Goal: Task Accomplishment & Management: Complete application form

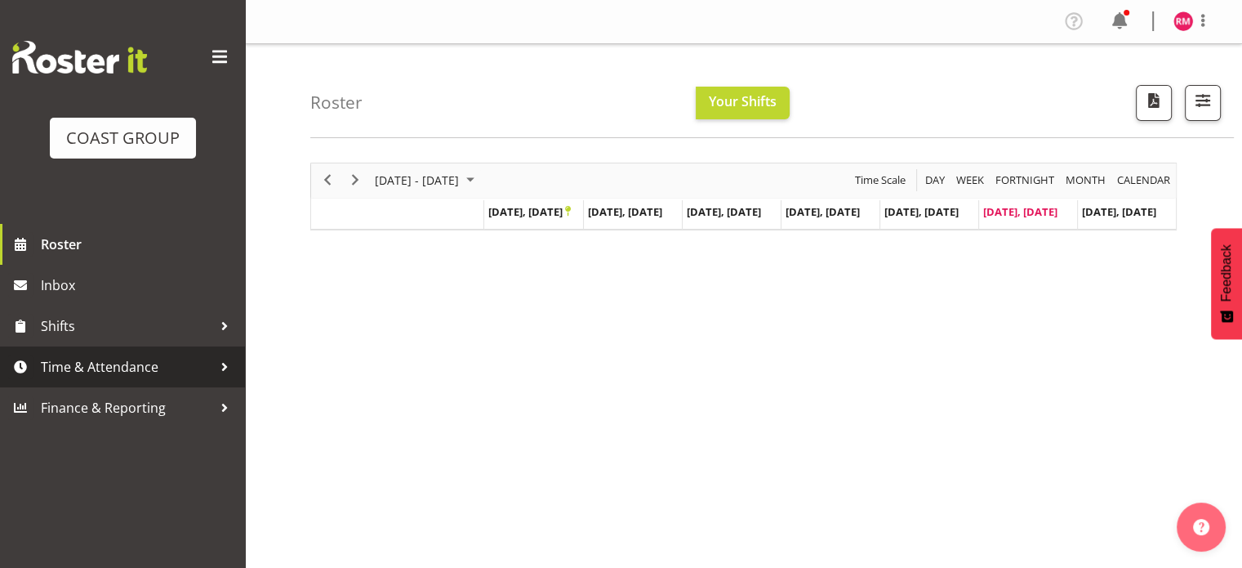
click at [114, 372] on span "Time & Attendance" at bounding box center [126, 366] width 171 height 24
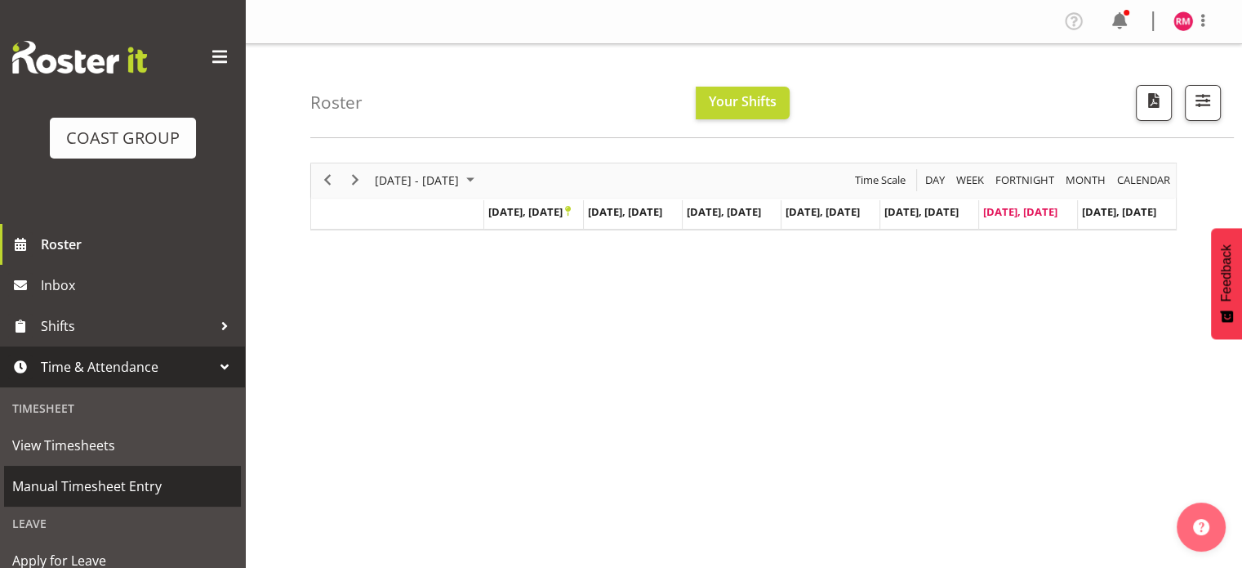
click at [132, 493] on span "Manual Timesheet Entry" at bounding box center [122, 486] width 220 height 24
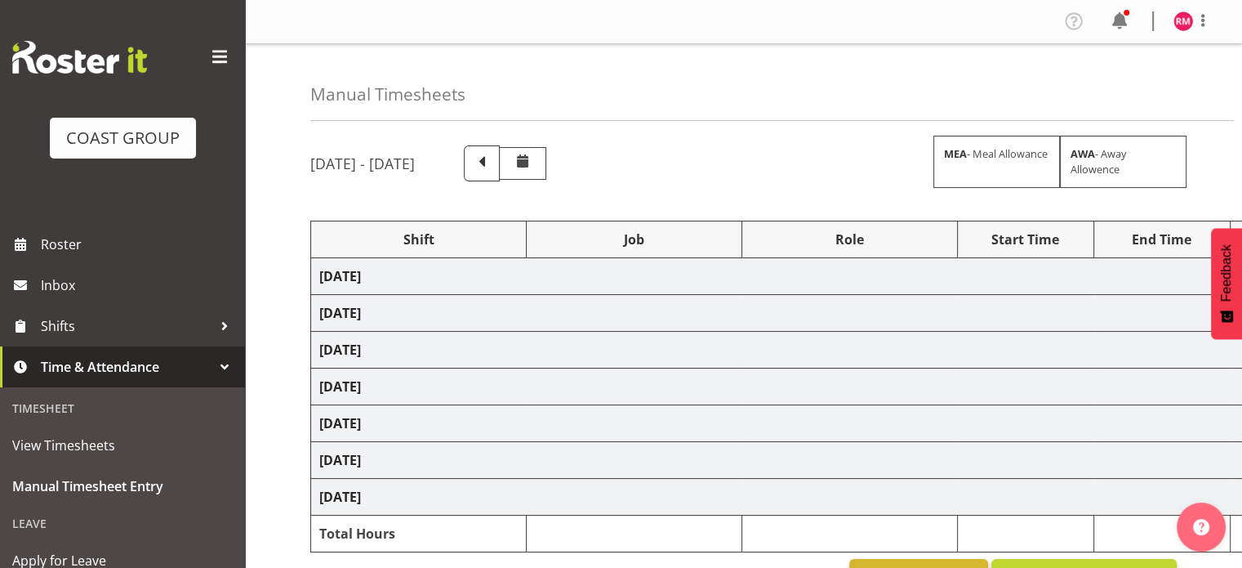
select select "62215"
select select "9477"
select select "62215"
select select "9477"
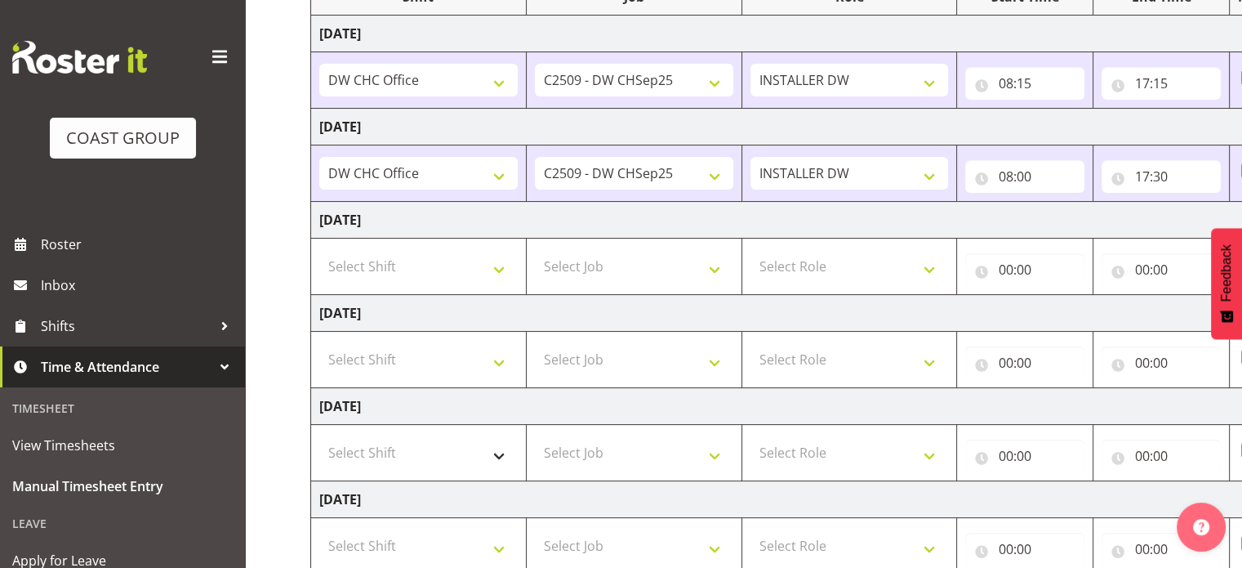
scroll to position [245, 0]
click at [479, 264] on select "Select Shift CHC SIGN ADMIN (LEAVE ALONE, DONT MAKE INACTIVE) DW CHC ARK WORK D…" at bounding box center [418, 263] width 198 height 33
select select "62215"
click at [319, 247] on select "Select Shift CHC SIGN ADMIN (LEAVE ALONE, DONT MAKE INACTIVE) DW CHC ARK WORK D…" at bounding box center [418, 263] width 198 height 33
click at [666, 269] on select "Select Job 1 Carlton Events 1 [PERSON_NAME][GEOGRAPHIC_DATA] 1 [PERSON_NAME][GE…" at bounding box center [634, 263] width 198 height 33
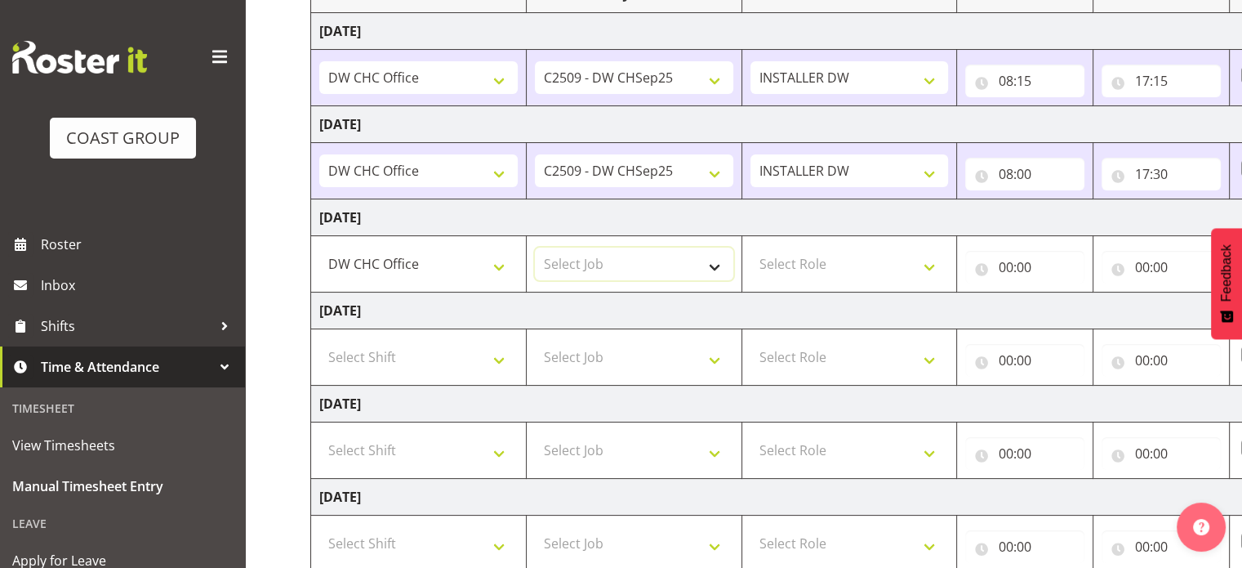
select select "9465"
click at [535, 247] on select "Select Job 1 Carlton Events 1 [PERSON_NAME][GEOGRAPHIC_DATA] 1 [PERSON_NAME][GE…" at bounding box center [634, 263] width 198 height 33
click at [833, 265] on select "Select Role INSTALLER DW" at bounding box center [849, 263] width 198 height 33
select select "219"
click at [750, 247] on select "Select Role INSTALLER DW" at bounding box center [849, 263] width 198 height 33
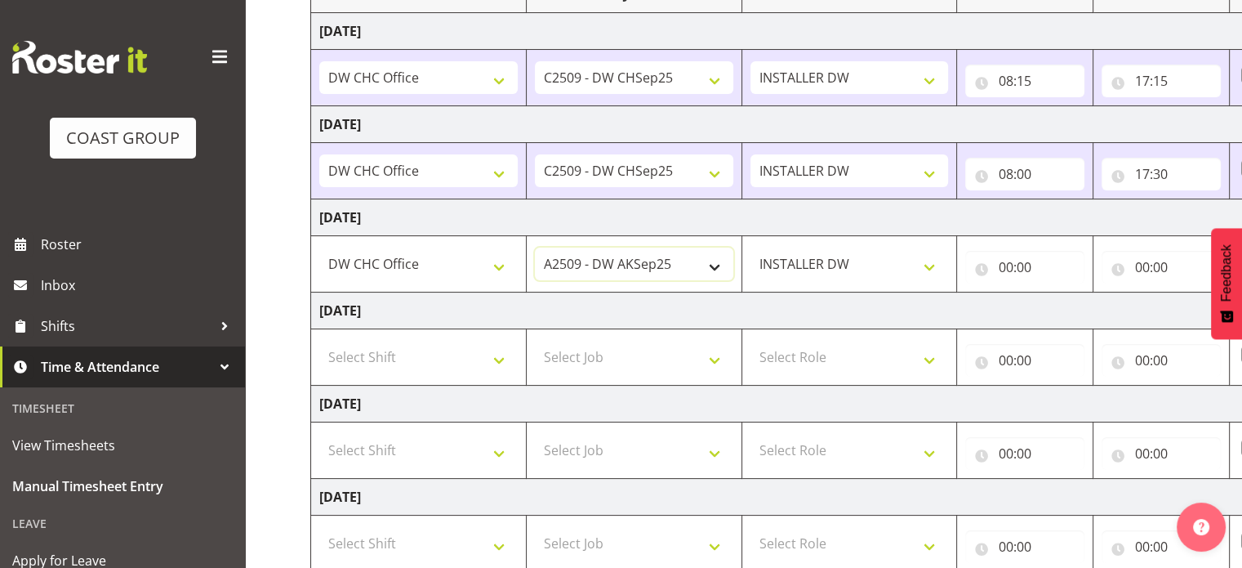
click at [633, 256] on select "1 Carlton Events 1 [PERSON_NAME] 1 [PERSON_NAME][GEOGRAPHIC_DATA] 1 EHS WAREHOU…" at bounding box center [634, 263] width 198 height 33
select select "9477"
click at [535, 247] on select "1 Carlton Events 1 [PERSON_NAME] 1 [PERSON_NAME][GEOGRAPHIC_DATA] 1 EHS WAREHOU…" at bounding box center [634, 263] width 198 height 33
click at [1013, 266] on input "00:00" at bounding box center [1024, 267] width 119 height 33
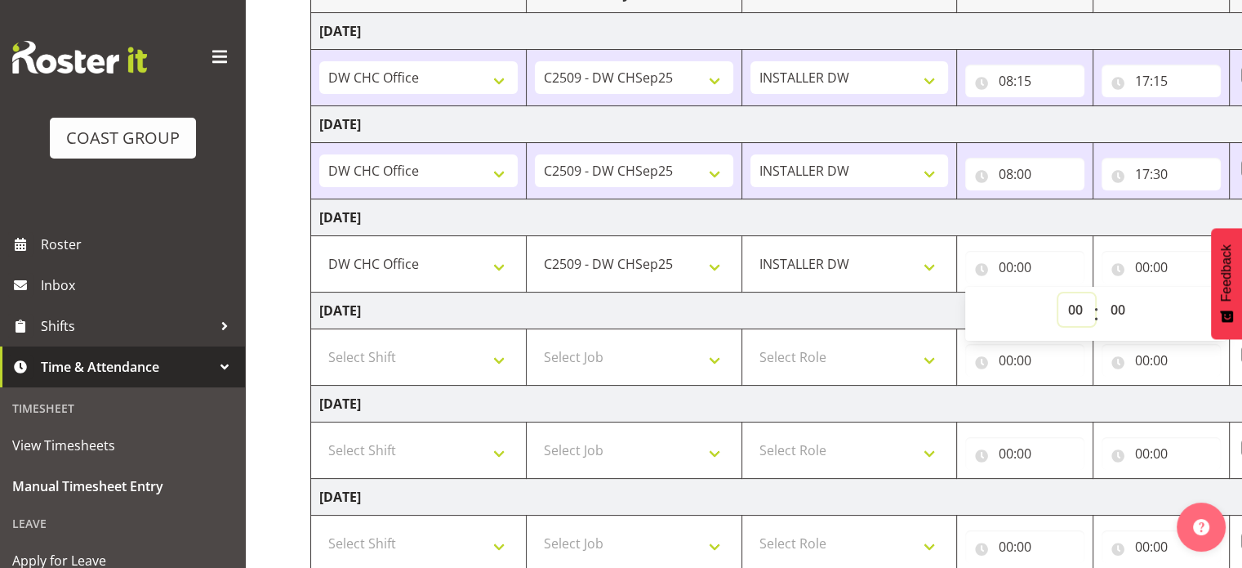
click at [1071, 306] on select "00 01 02 03 04 05 06 07 08 09 10 11 12 13 14 15 16 17 18 19 20 21 22 23" at bounding box center [1076, 309] width 37 height 33
select select "8"
click at [1058, 293] on select "00 01 02 03 04 05 06 07 08 09 10 11 12 13 14 15 16 17 18 19 20 21 22 23" at bounding box center [1076, 309] width 37 height 33
type input "08:00"
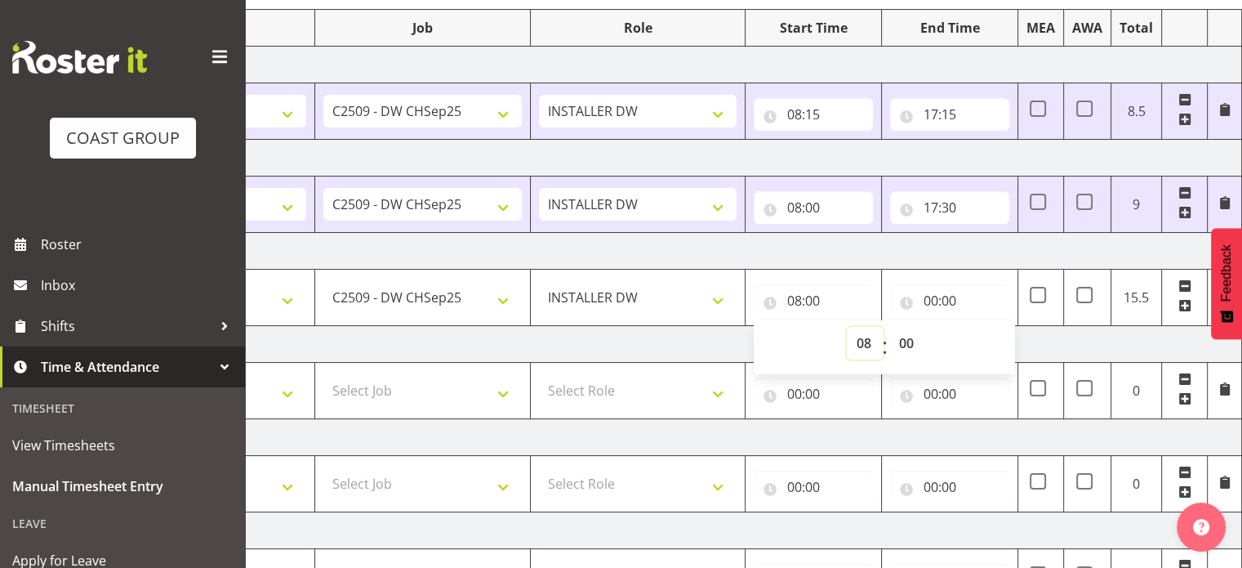
scroll to position [34, 0]
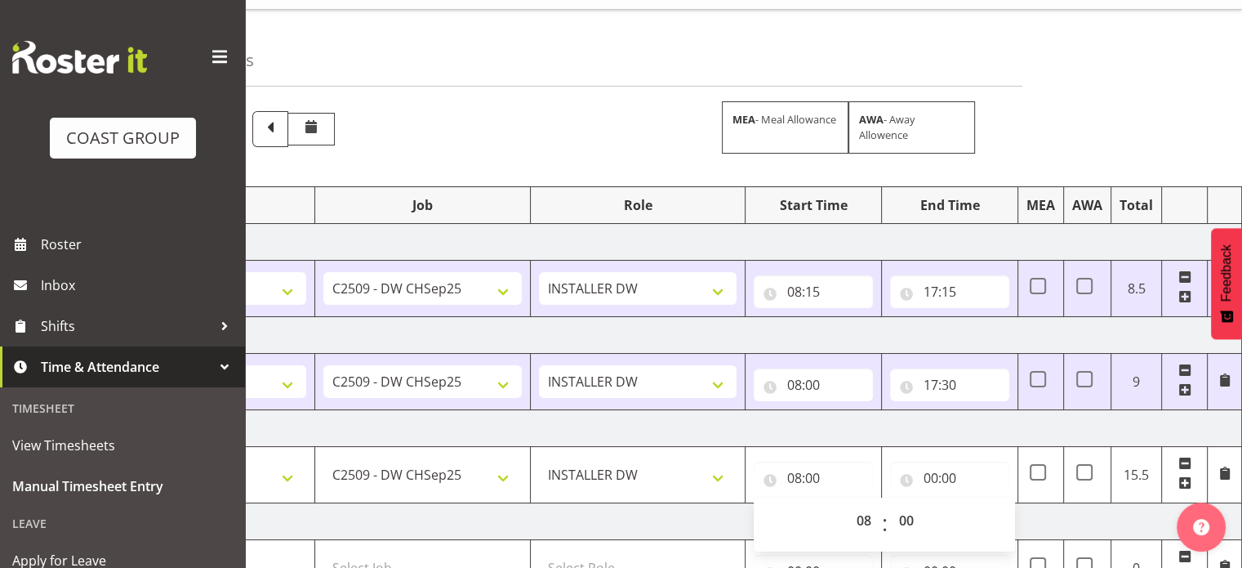
click at [820, 458] on div "08:00 00 01 02 03 04 05 06 07 08 09 10 11 12 13 14 15 16 17 18 19 20 21 22 23 :…" at bounding box center [813, 474] width 119 height 39
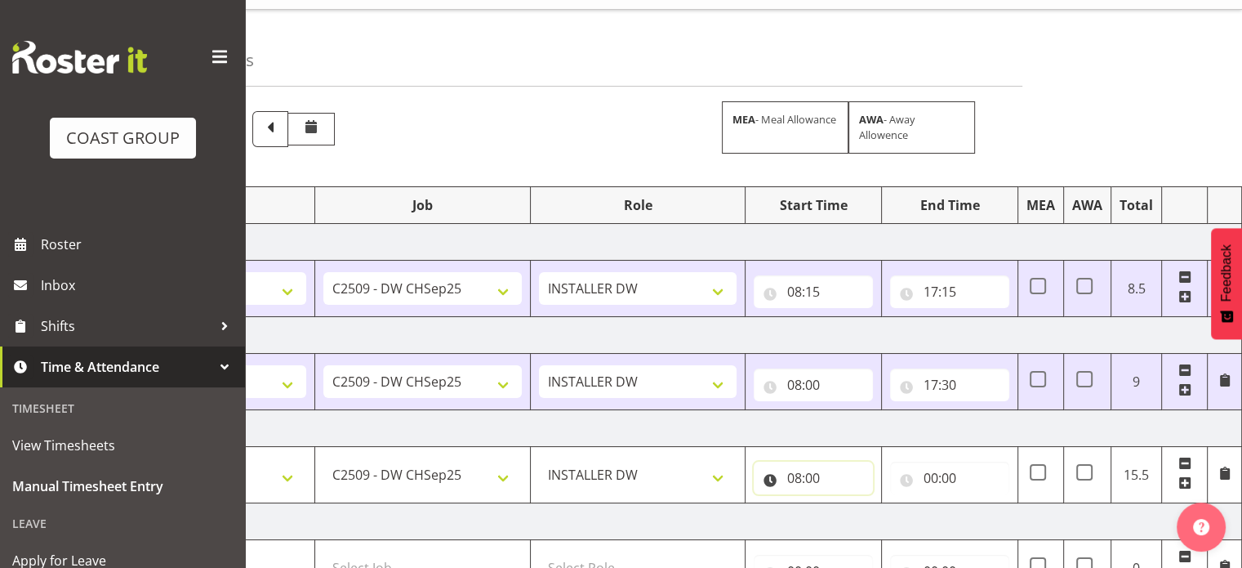
click at [812, 470] on input "08:00" at bounding box center [813, 477] width 119 height 33
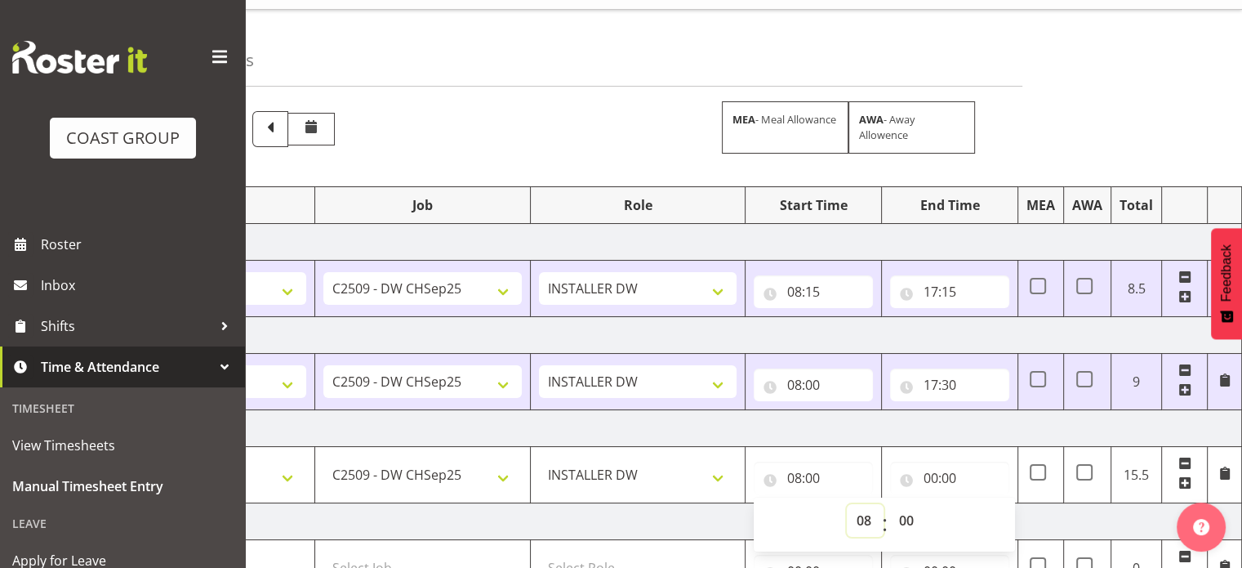
click at [865, 512] on select "00 01 02 03 04 05 06 07 08 09 10 11 12 13 14 15 16 17 18 19 20 21 22 23" at bounding box center [865, 520] width 37 height 33
select select "7"
click at [847, 504] on select "00 01 02 03 04 05 06 07 08 09 10 11 12 13 14 15 16 17 18 19 20 21 22 23" at bounding box center [865, 520] width 37 height 33
type input "07:00"
click at [920, 519] on select "00 01 02 03 04 05 06 07 08 09 10 11 12 13 14 15 16 17 18 19 20 21 22 23 24 25 2…" at bounding box center [907, 520] width 37 height 33
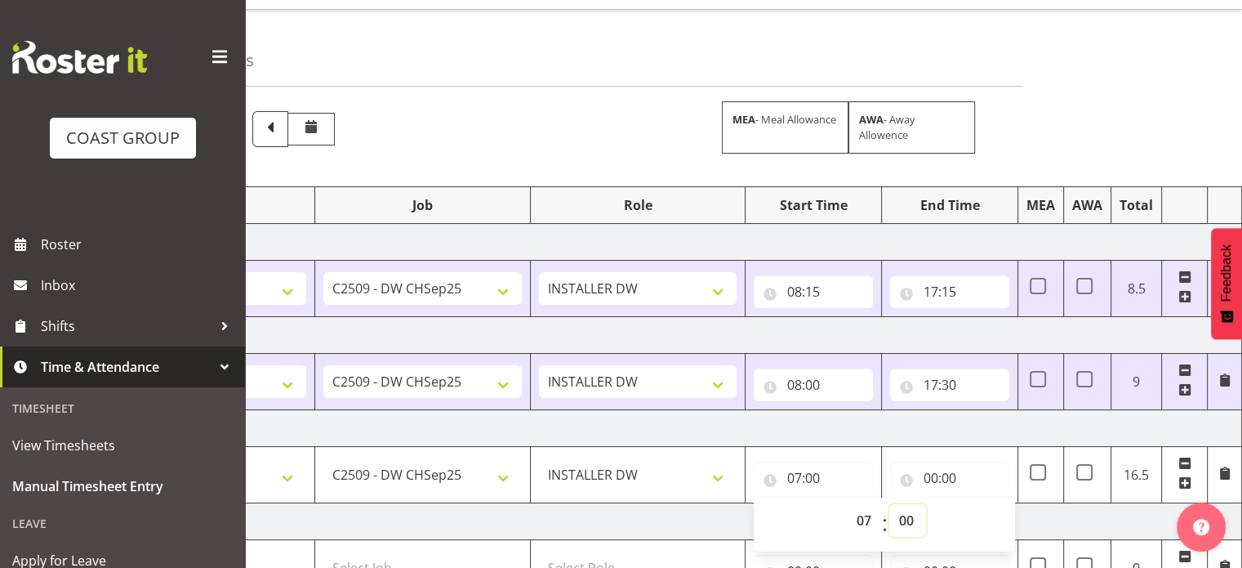
select select "45"
click at [889, 504] on select "00 01 02 03 04 05 06 07 08 09 10 11 12 13 14 15 16 17 18 19 20 21 22 23 24 25 2…" at bounding box center [907, 520] width 37 height 33
type input "07:45"
click at [964, 470] on input "00:00" at bounding box center [949, 477] width 119 height 33
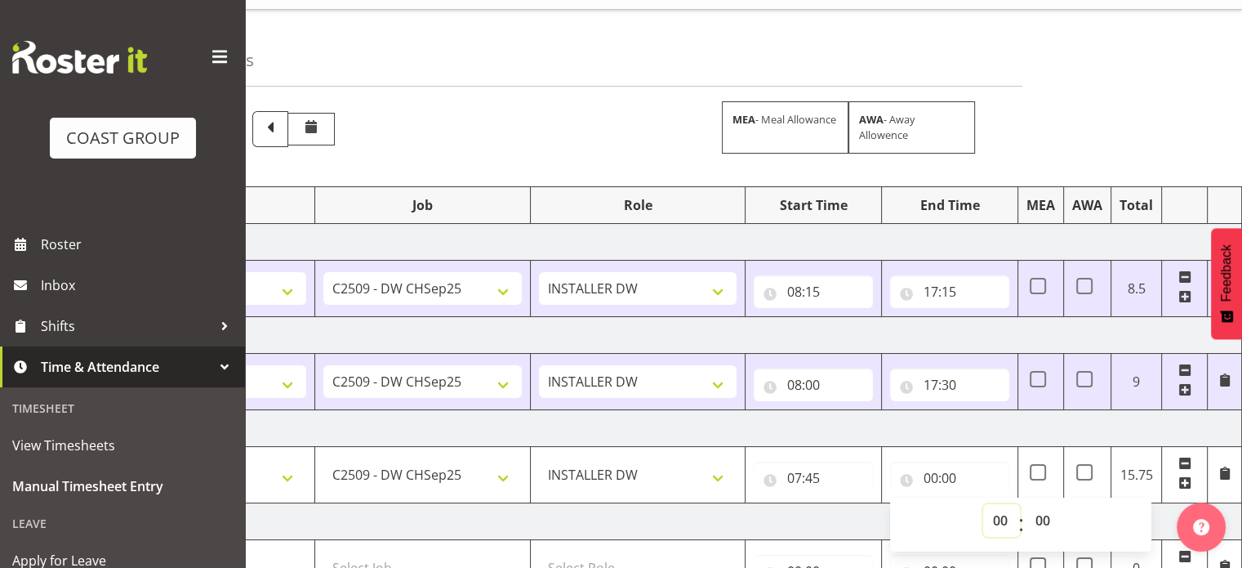
click at [997, 514] on select "00 01 02 03 04 05 06 07 08 09 10 11 12 13 14 15 16 17 18 19 20 21 22 23" at bounding box center [1001, 520] width 37 height 33
select select "15"
click at [983, 504] on select "00 01 02 03 04 05 06 07 08 09 10 11 12 13 14 15 16 17 18 19 20 21 22 23" at bounding box center [1001, 520] width 37 height 33
type input "15:00"
click at [954, 431] on td "[DATE]" at bounding box center [671, 428] width 1142 height 37
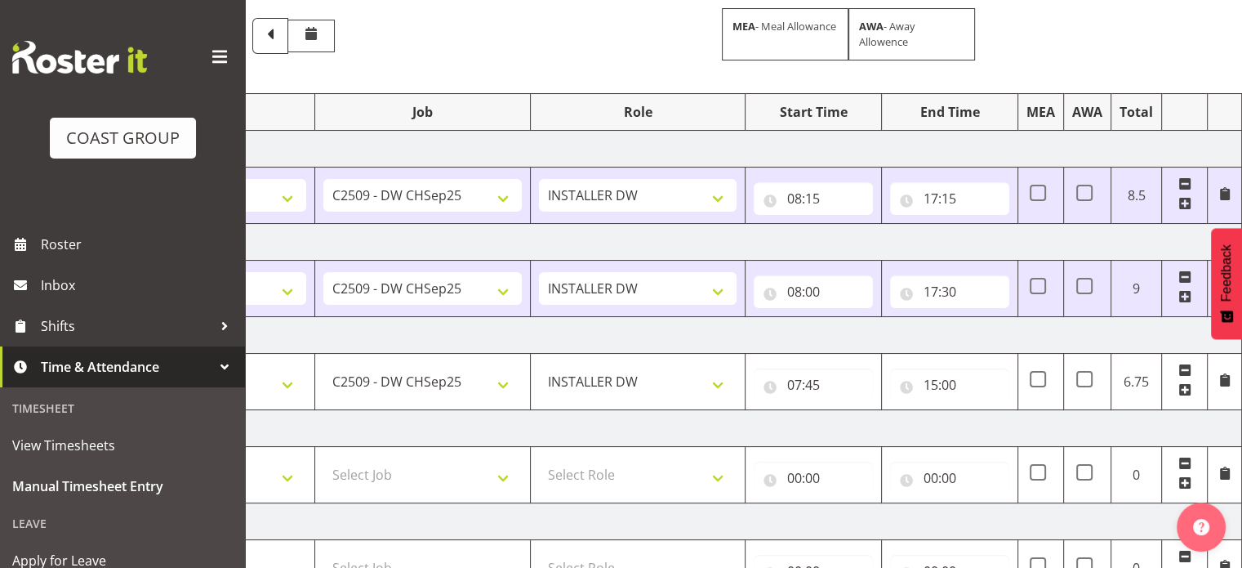
scroll to position [198, 0]
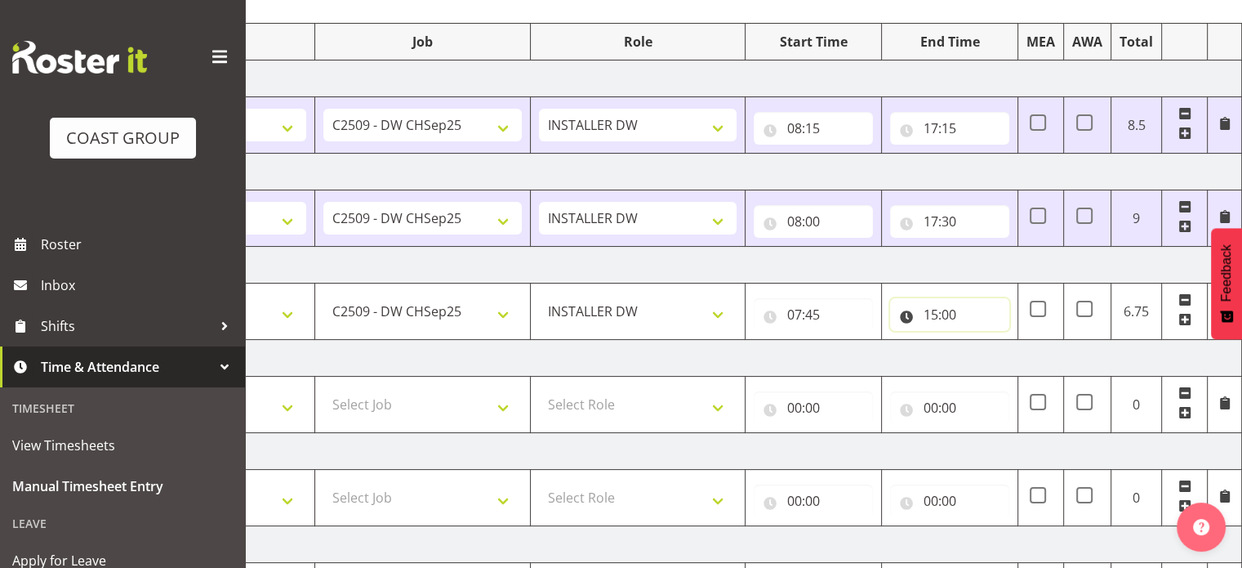
click at [947, 311] on input "15:00" at bounding box center [949, 314] width 119 height 33
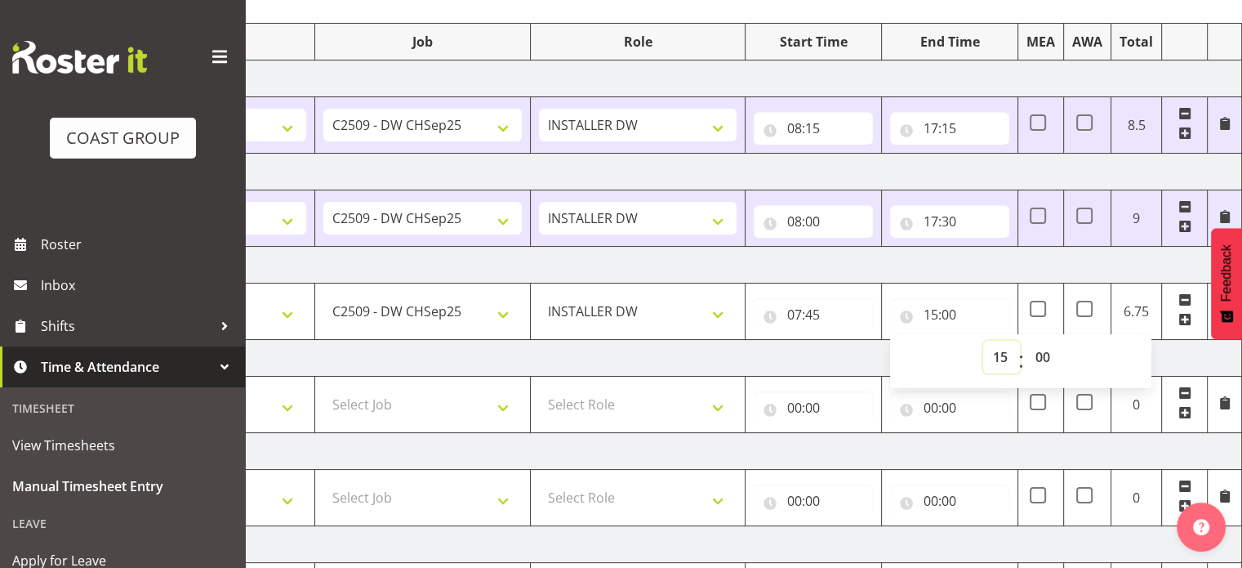
click at [997, 354] on select "00 01 02 03 04 05 06 07 08 09 10 11 12 13 14 15 16 17 18 19 20 21 22 23" at bounding box center [1001, 357] width 37 height 33
select select "16"
click at [983, 341] on select "00 01 02 03 04 05 06 07 08 09 10 11 12 13 14 15 16 17 18 19 20 21 22 23" at bounding box center [1001, 357] width 37 height 33
type input "16:00"
click at [1047, 355] on select "00 01 02 03 04 05 06 07 08 09 10 11 12 13 14 15 16 17 18 19 20 21 22 23 24 25 2…" at bounding box center [1044, 357] width 37 height 33
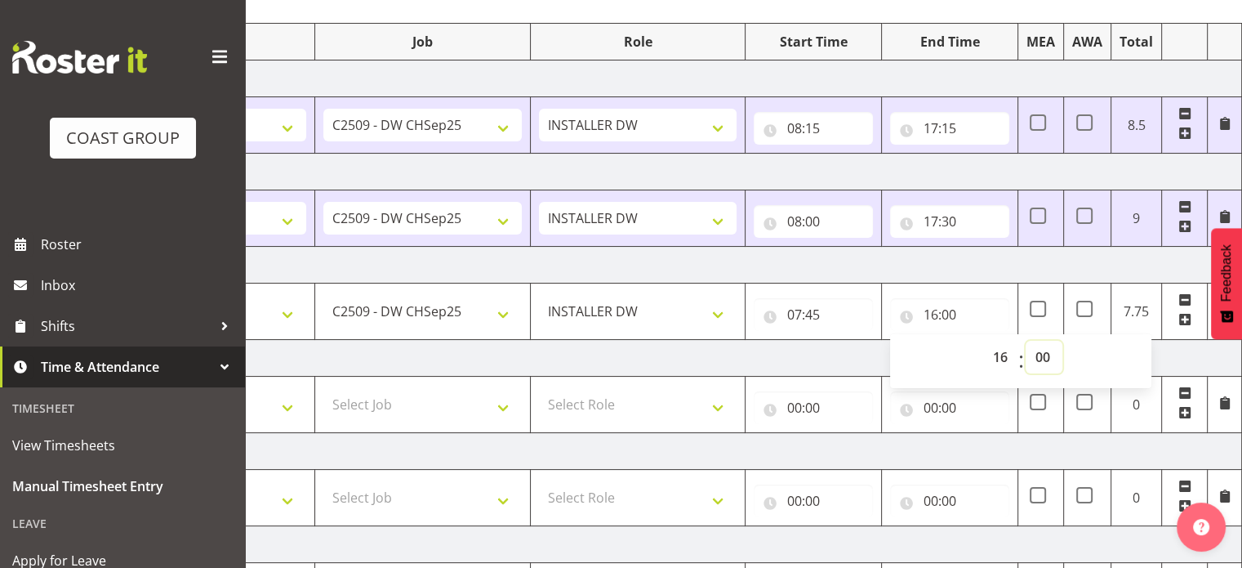
select select "30"
click at [1026, 341] on select "00 01 02 03 04 05 06 07 08 09 10 11 12 13 14 15 16 17 18 19 20 21 22 23 24 25 2…" at bounding box center [1044, 357] width 37 height 33
type input "16:30"
click at [1007, 269] on td "[DATE]" at bounding box center [671, 265] width 1142 height 37
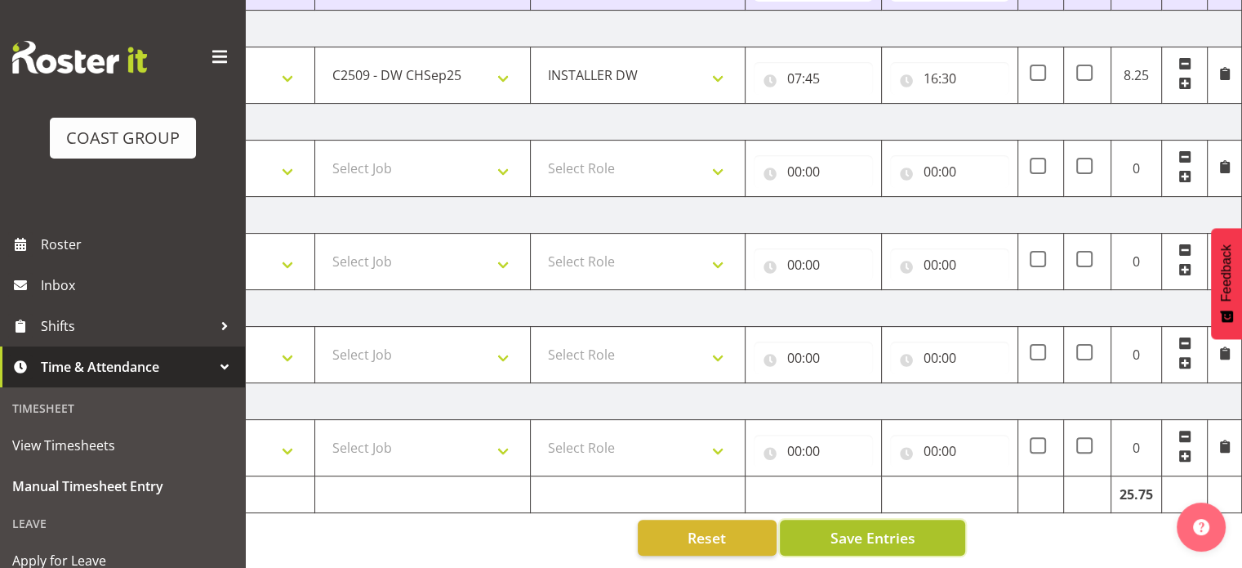
click at [866, 533] on span "Save Entries" at bounding box center [872, 537] width 85 height 21
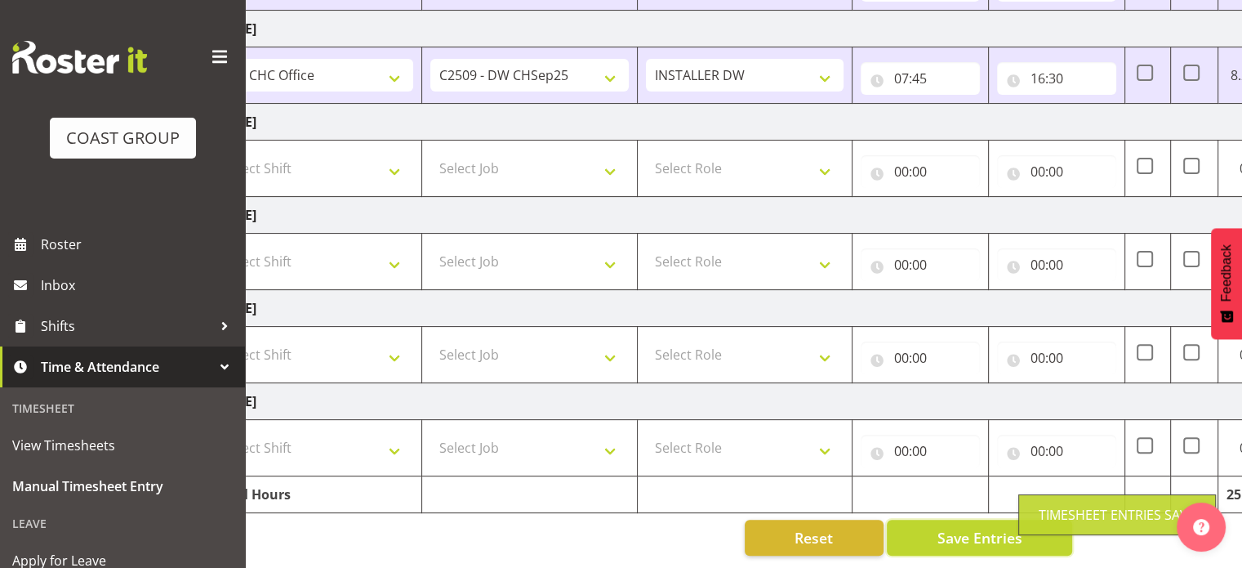
scroll to position [0, 62]
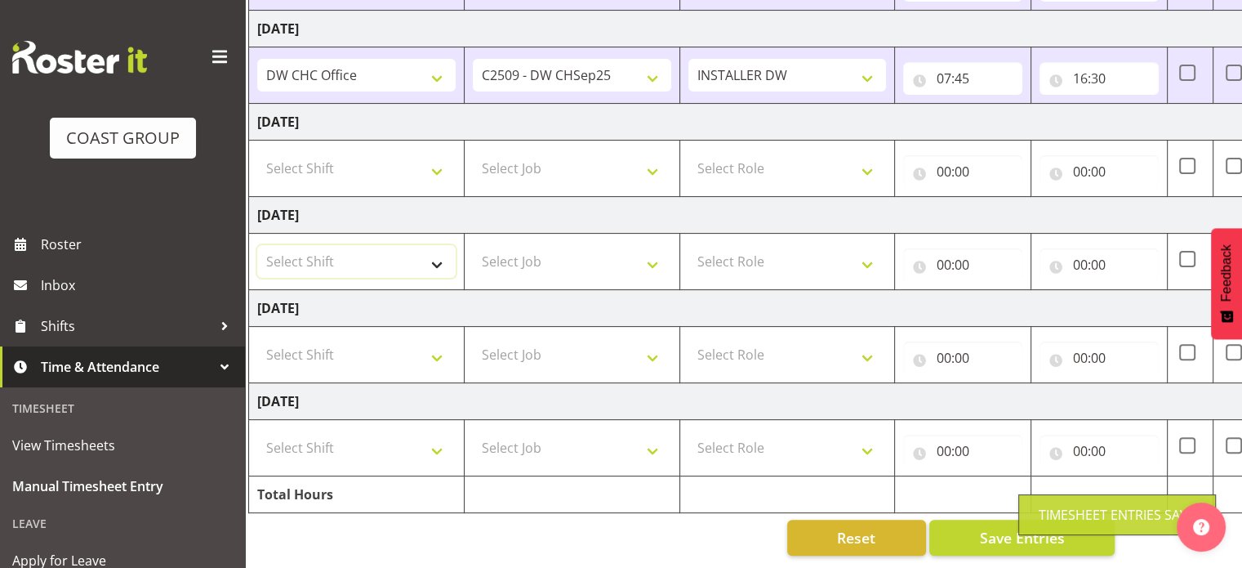
click at [398, 245] on select "Select Shift CHC SIGN ADMIN (LEAVE ALONE, DONT MAKE INACTIVE) DW CHC ARK WORK D…" at bounding box center [356, 261] width 198 height 33
select select "62215"
click at [257, 245] on select "Select Shift CHC SIGN ADMIN (LEAVE ALONE, DONT MAKE INACTIVE) DW CHC ARK WORK D…" at bounding box center [356, 261] width 198 height 33
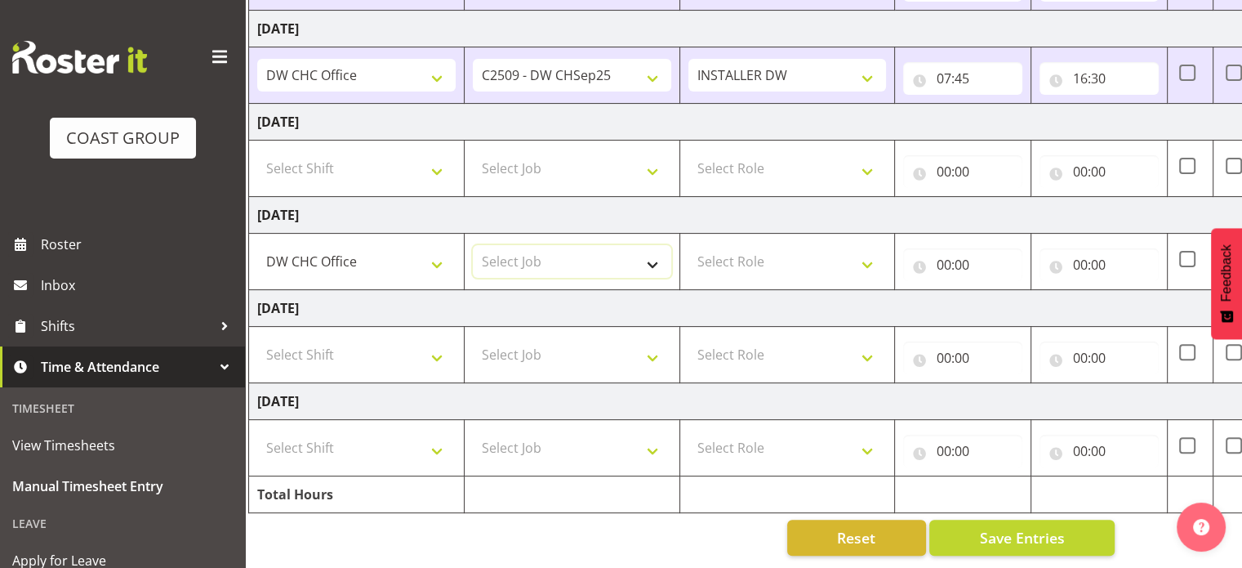
click at [517, 257] on select "Select Job 1 Carlton Events 1 [PERSON_NAME][GEOGRAPHIC_DATA] 1 [PERSON_NAME][GE…" at bounding box center [572, 261] width 198 height 33
select select "9477"
click at [473, 245] on select "Select Job 1 Carlton Events 1 [PERSON_NAME][GEOGRAPHIC_DATA] 1 [PERSON_NAME][GE…" at bounding box center [572, 261] width 198 height 33
click at [728, 251] on select "Select Role INSTALLER DW" at bounding box center [787, 261] width 198 height 33
select select "219"
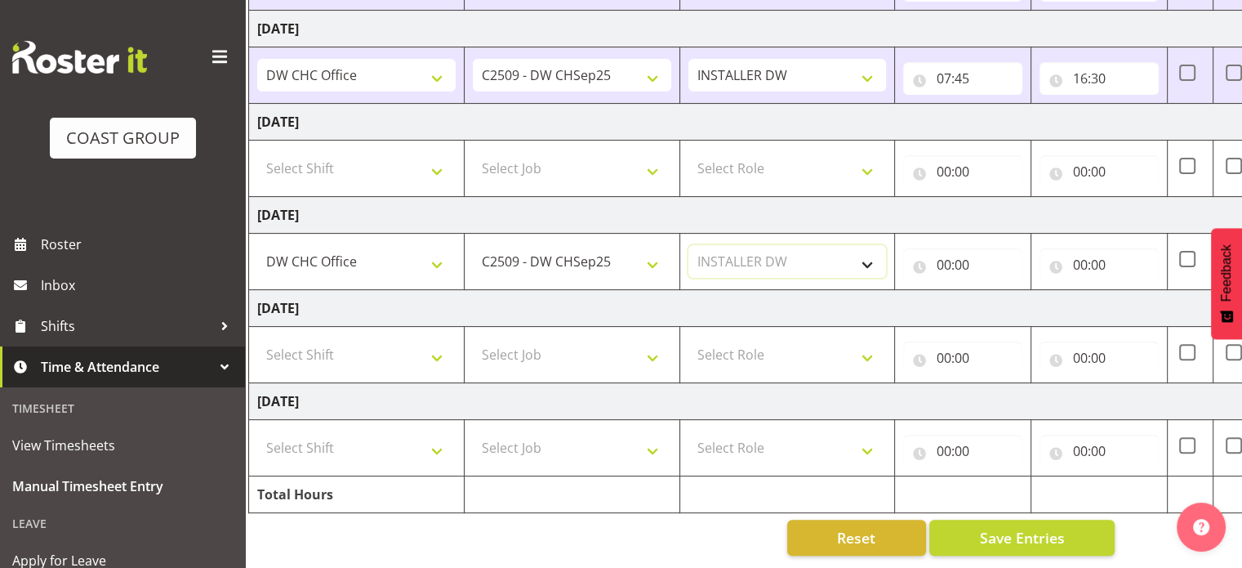
click at [688, 245] on select "Select Role INSTALLER DW" at bounding box center [787, 261] width 198 height 33
click at [938, 253] on input "00:00" at bounding box center [962, 264] width 119 height 33
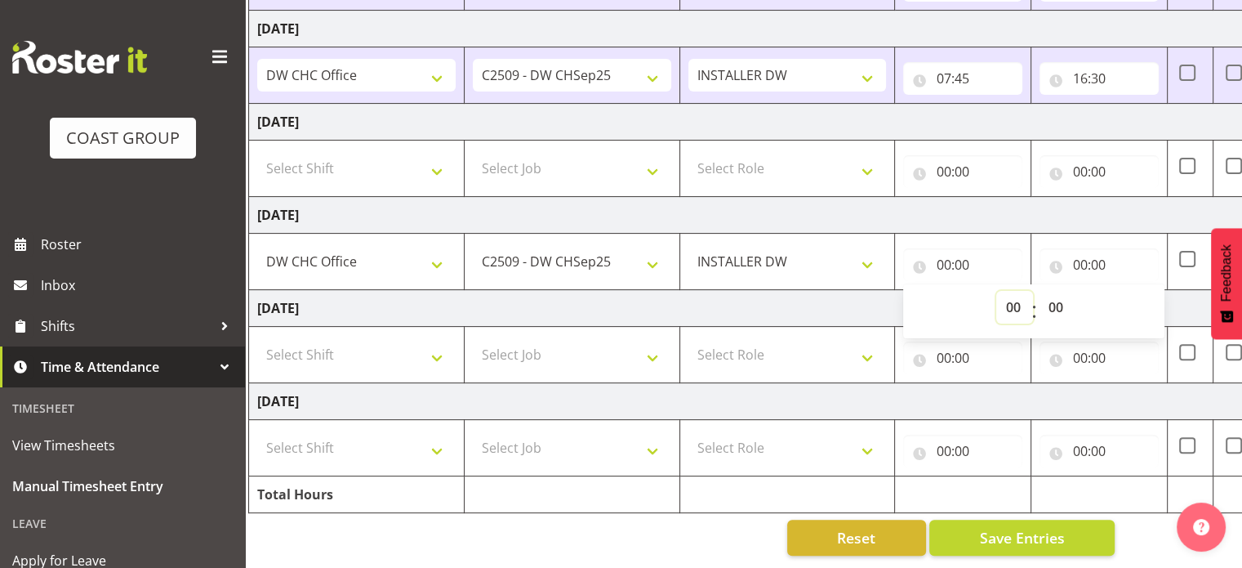
click at [1008, 291] on select "00 01 02 03 04 05 06 07 08 09 10 11 12 13 14 15 16 17 18 19 20 21 22 23" at bounding box center [1014, 307] width 37 height 33
select select "12"
click at [996, 291] on select "00 01 02 03 04 05 06 07 08 09 10 11 12 13 14 15 16 17 18 19 20 21 22 23" at bounding box center [1014, 307] width 37 height 33
type input "12:00"
click at [1055, 291] on select "00 01 02 03 04 05 06 07 08 09 10 11 12 13 14 15 16 17 18 19 20 21 22 23 24 25 2…" at bounding box center [1057, 307] width 37 height 33
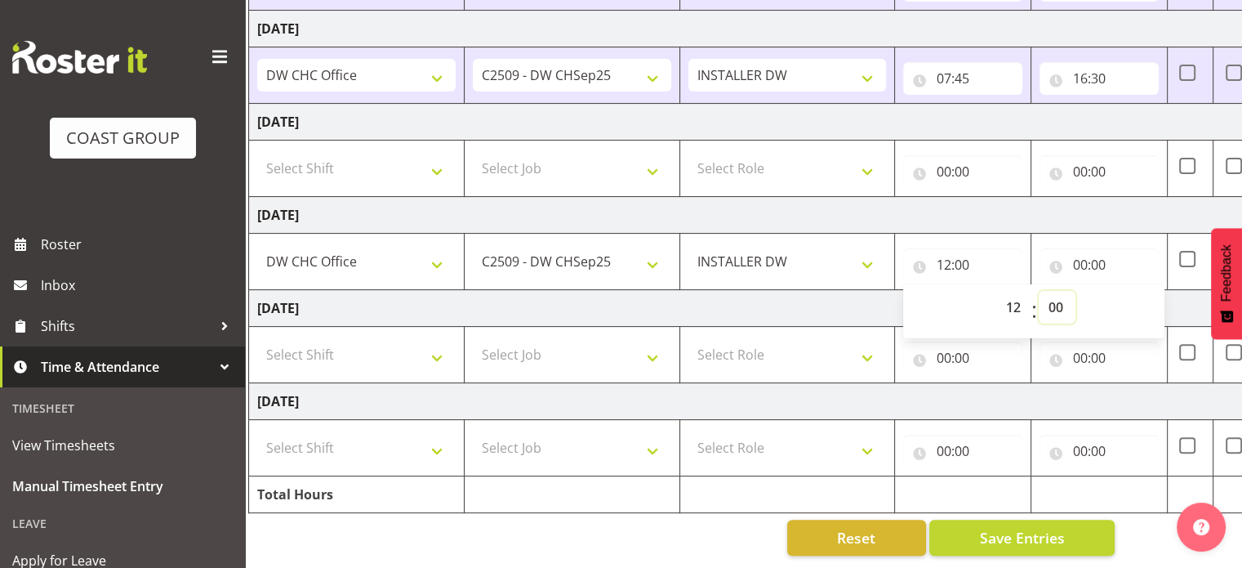
select select "30"
click at [1039, 291] on select "00 01 02 03 04 05 06 07 08 09 10 11 12 13 14 15 16 17 18 19 20 21 22 23 24 25 2…" at bounding box center [1057, 307] width 37 height 33
type input "12:30"
click at [1088, 197] on td "[DATE]" at bounding box center [820, 215] width 1142 height 37
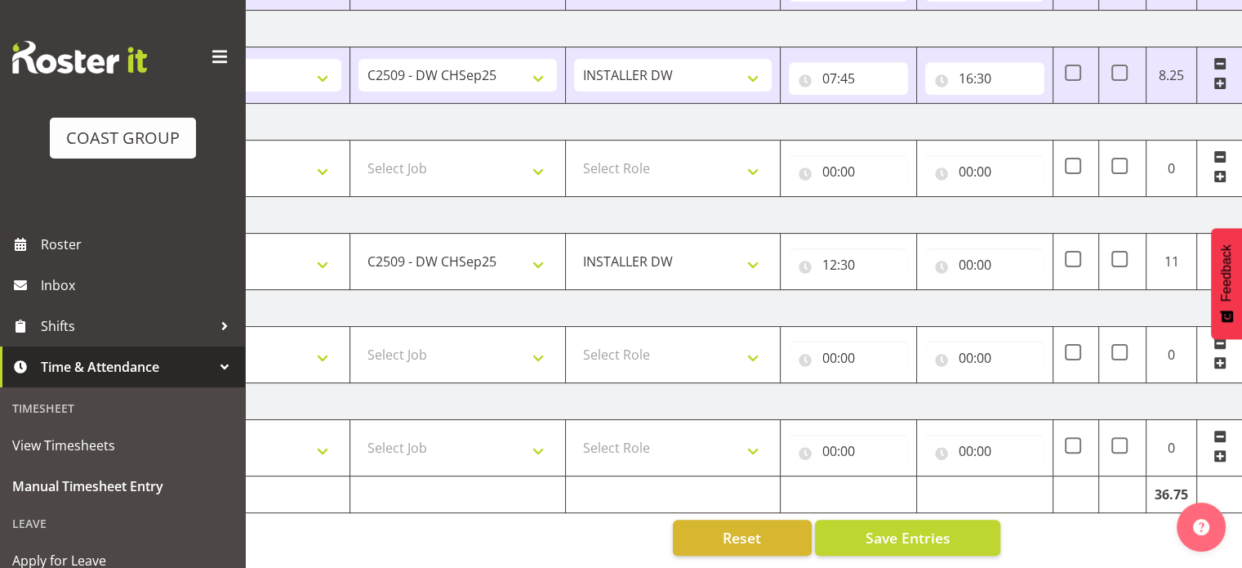
scroll to position [0, 211]
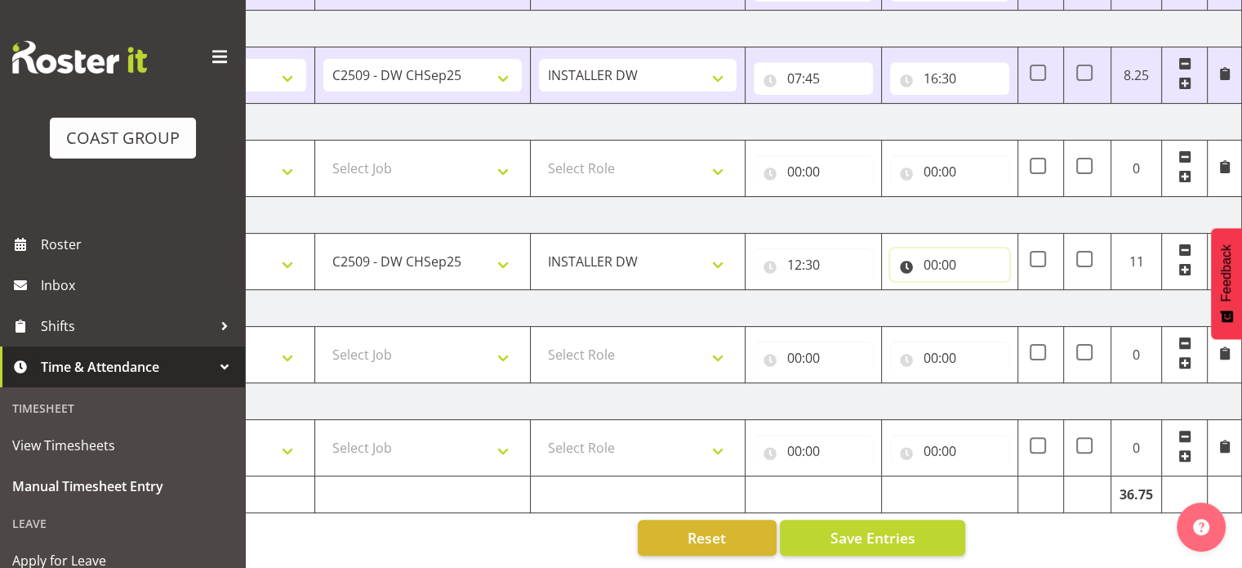
click at [952, 258] on input "00:00" at bounding box center [949, 264] width 119 height 33
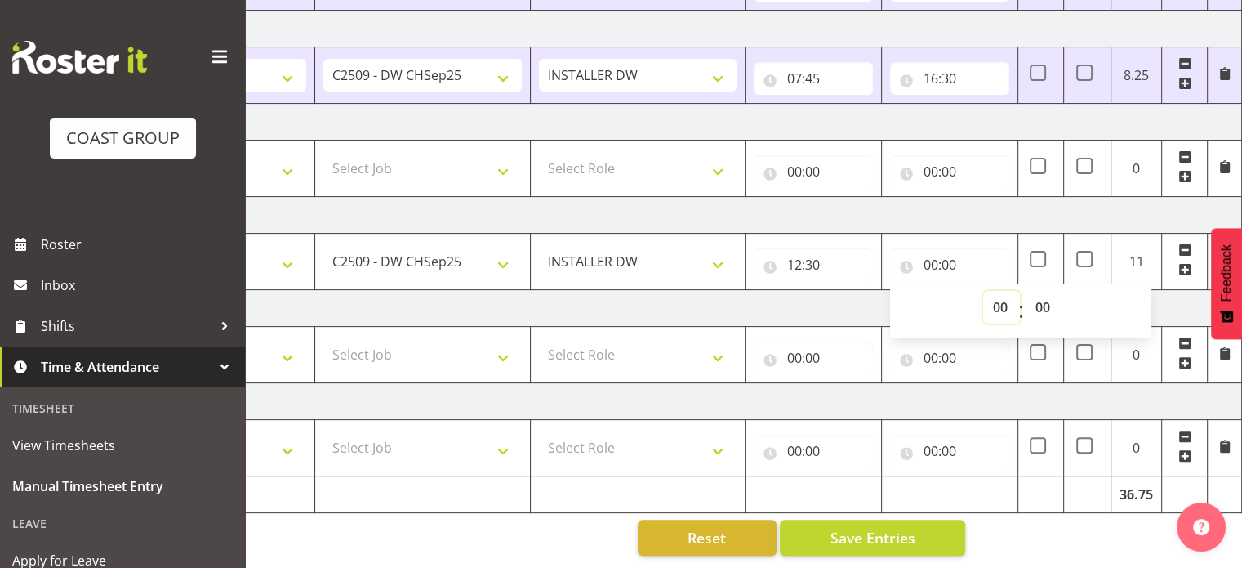
click at [1003, 294] on select "00 01 02 03 04 05 06 07 08 09 10 11 12 13 14 15 16 17 18 19 20 21 22 23" at bounding box center [1001, 307] width 37 height 33
select select "15"
click at [983, 291] on select "00 01 02 03 04 05 06 07 08 09 10 11 12 13 14 15 16 17 18 19 20 21 22 23" at bounding box center [1001, 307] width 37 height 33
type input "15:00"
click at [1035, 296] on select "00 01 02 03 04 05 06 07 08 09 10 11 12 13 14 15 16 17 18 19 20 21 22 23 24 25 2…" at bounding box center [1044, 307] width 37 height 33
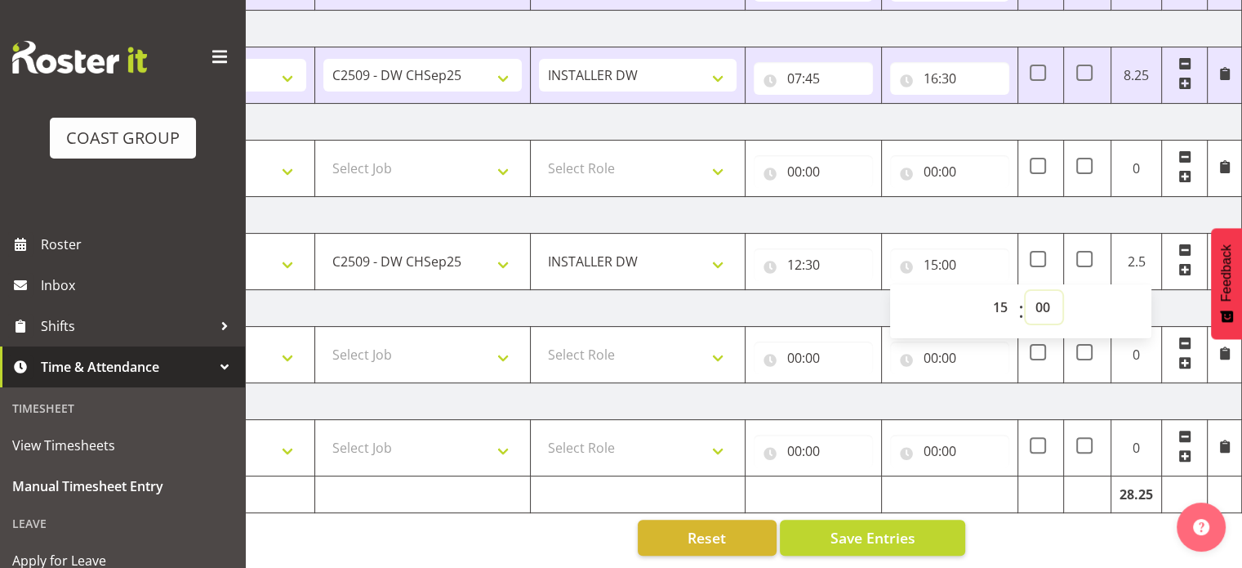
select select "30"
click at [1026, 291] on select "00 01 02 03 04 05 06 07 08 09 10 11 12 13 14 15 16 17 18 19 20 21 22 23 24 25 2…" at bounding box center [1044, 307] width 37 height 33
type input "15:30"
click at [1046, 203] on td "[DATE]" at bounding box center [671, 215] width 1142 height 37
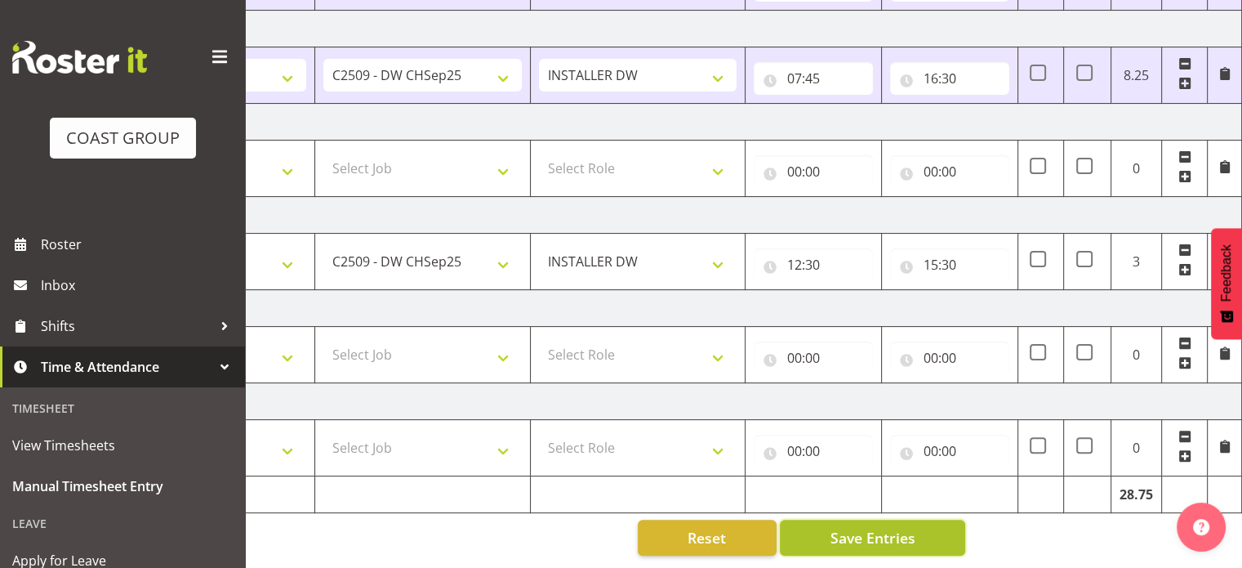
click at [853, 536] on button "Save Entries" at bounding box center [872, 537] width 185 height 36
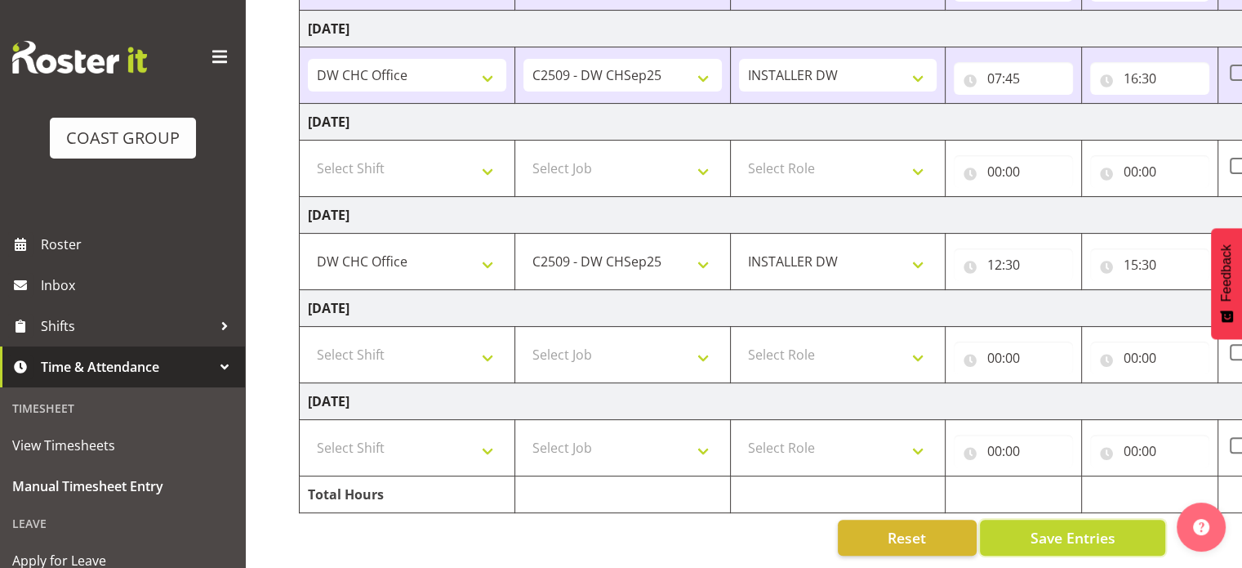
scroll to position [0, 0]
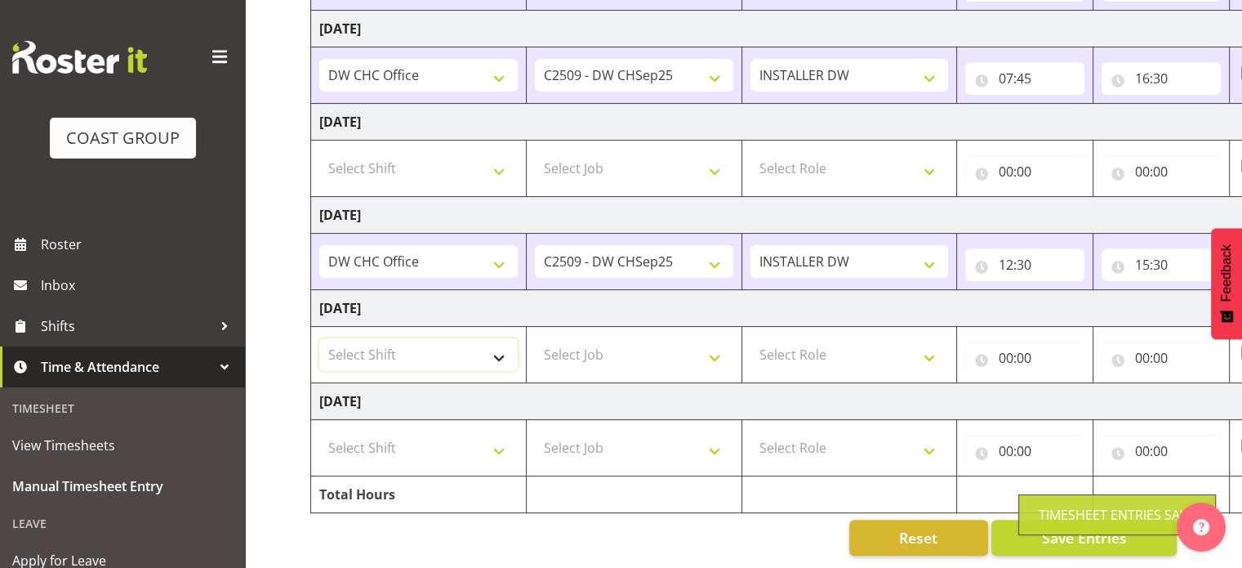
drag, startPoint x: 411, startPoint y: 336, endPoint x: 420, endPoint y: 336, distance: 9.0
click at [411, 338] on select "Select Shift CHC SIGN ADMIN (LEAVE ALONE, DONT MAKE INACTIVE) DW CHC ARK WORK D…" at bounding box center [418, 354] width 198 height 33
select select "62215"
click at [319, 338] on select "Select Shift CHC SIGN ADMIN (LEAVE ALONE, DONT MAKE INACTIVE) DW CHC ARK WORK D…" at bounding box center [418, 354] width 198 height 33
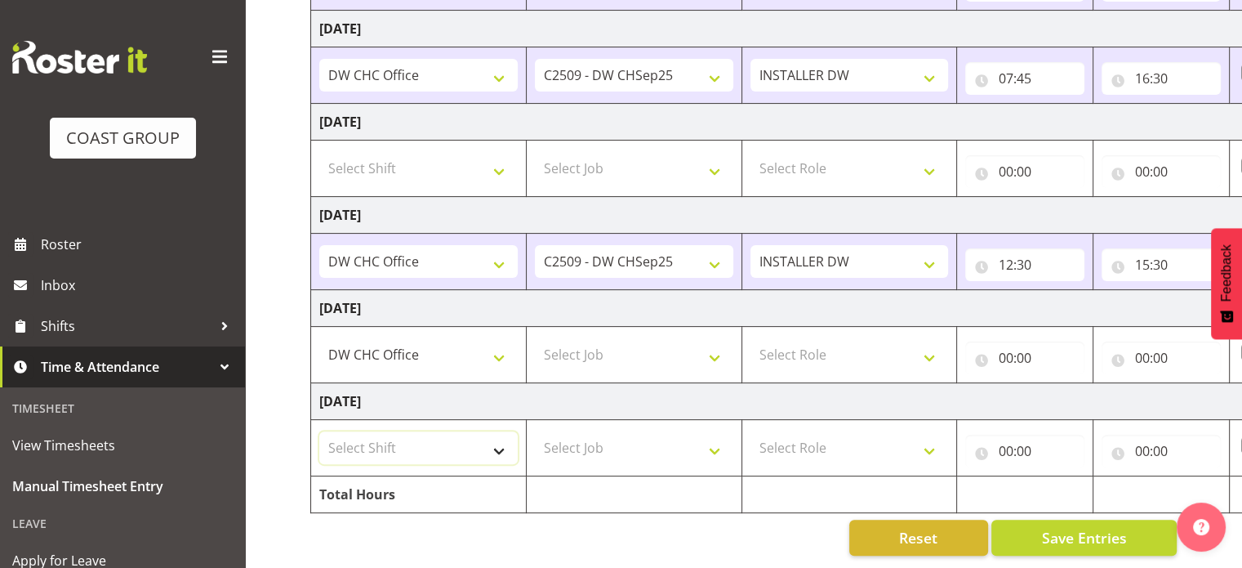
click at [447, 431] on select "Select Shift CHC SIGN ADMIN (LEAVE ALONE, DONT MAKE INACTIVE) DW CHC ARK WORK D…" at bounding box center [418, 447] width 198 height 33
select select "62215"
click at [319, 431] on select "Select Shift CHC SIGN ADMIN (LEAVE ALONE, DONT MAKE INACTIVE) DW CHC ARK WORK D…" at bounding box center [418, 447] width 198 height 33
click at [603, 359] on td "Select Job 1 Carlton Events 1 [PERSON_NAME][GEOGRAPHIC_DATA] 1 [PERSON_NAME][GE…" at bounding box center [634, 355] width 216 height 56
click at [614, 342] on select "Select Job 1 Carlton Events 1 [PERSON_NAME][GEOGRAPHIC_DATA] 1 [PERSON_NAME][GE…" at bounding box center [634, 354] width 198 height 33
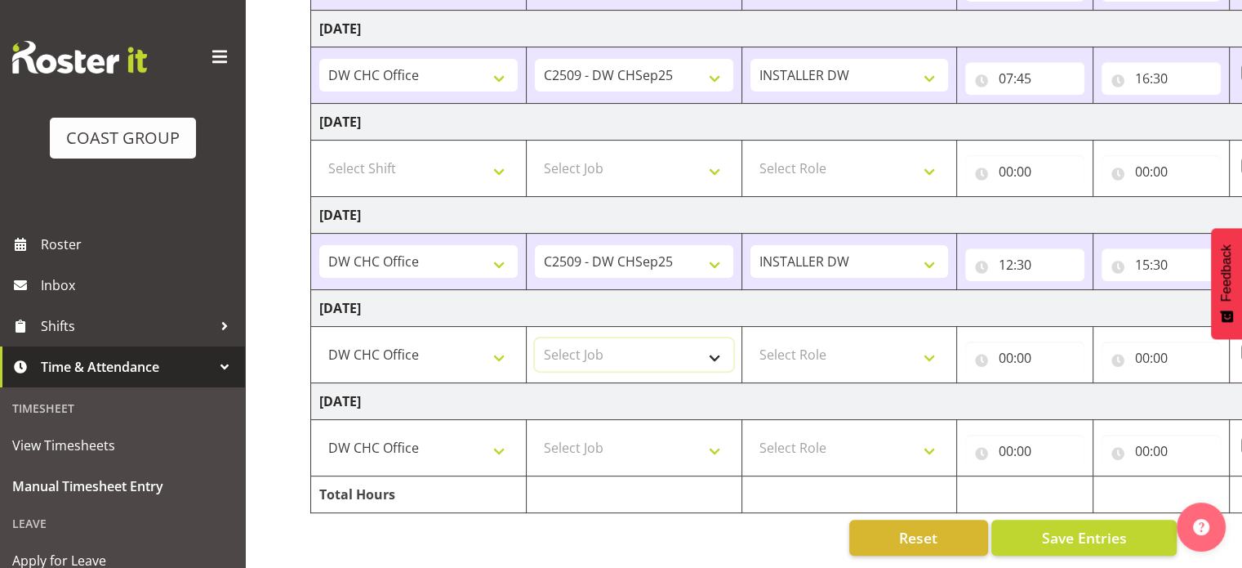
select select "9477"
click at [535, 338] on select "Select Job 1 Carlton Events 1 [PERSON_NAME][GEOGRAPHIC_DATA] 1 [PERSON_NAME][GE…" at bounding box center [634, 354] width 198 height 33
click at [898, 359] on td "Select Role INSTALLER DW" at bounding box center [849, 355] width 216 height 56
click at [878, 347] on select "Select Role INSTALLER DW" at bounding box center [849, 354] width 198 height 33
select select "219"
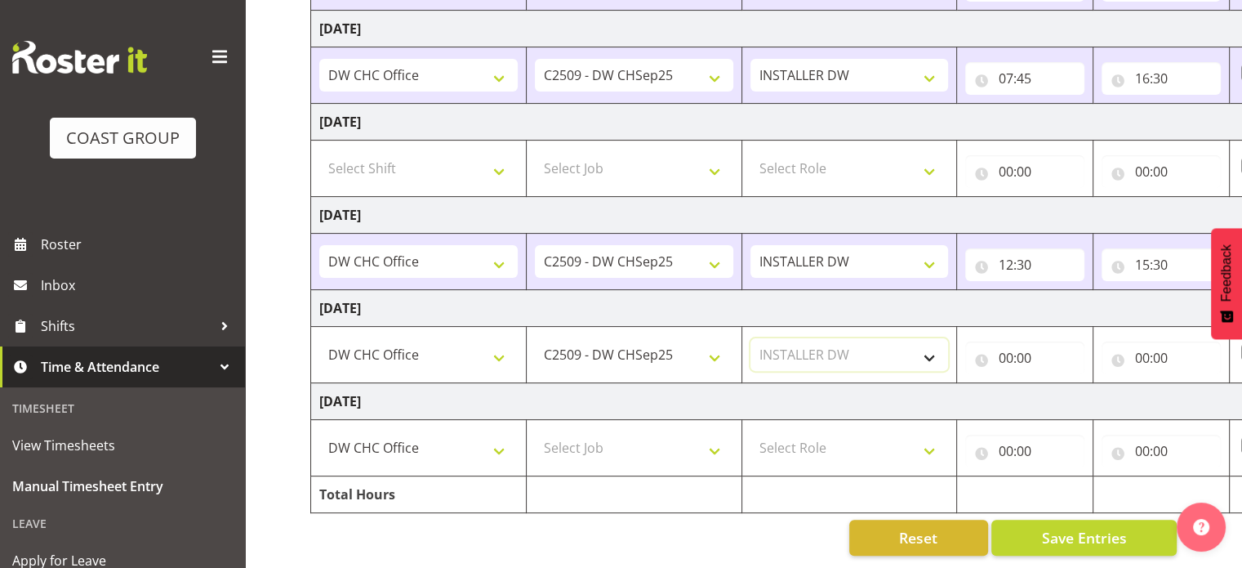
click at [750, 338] on select "Select Role INSTALLER DW" at bounding box center [849, 354] width 198 height 33
click at [625, 519] on div "Reset Save Entries" at bounding box center [743, 537] width 866 height 36
click at [347, 443] on select "CHC SIGN ADMIN (LEAVE ALONE, DONT MAKE INACTIVE) DW CHC ARK WORK DW CHC Office …" at bounding box center [418, 447] width 198 height 33
click at [688, 431] on select "Select Job 1 Carlton Events 1 [PERSON_NAME][GEOGRAPHIC_DATA] 1 [PERSON_NAME][GE…" at bounding box center [634, 447] width 198 height 33
select select "9477"
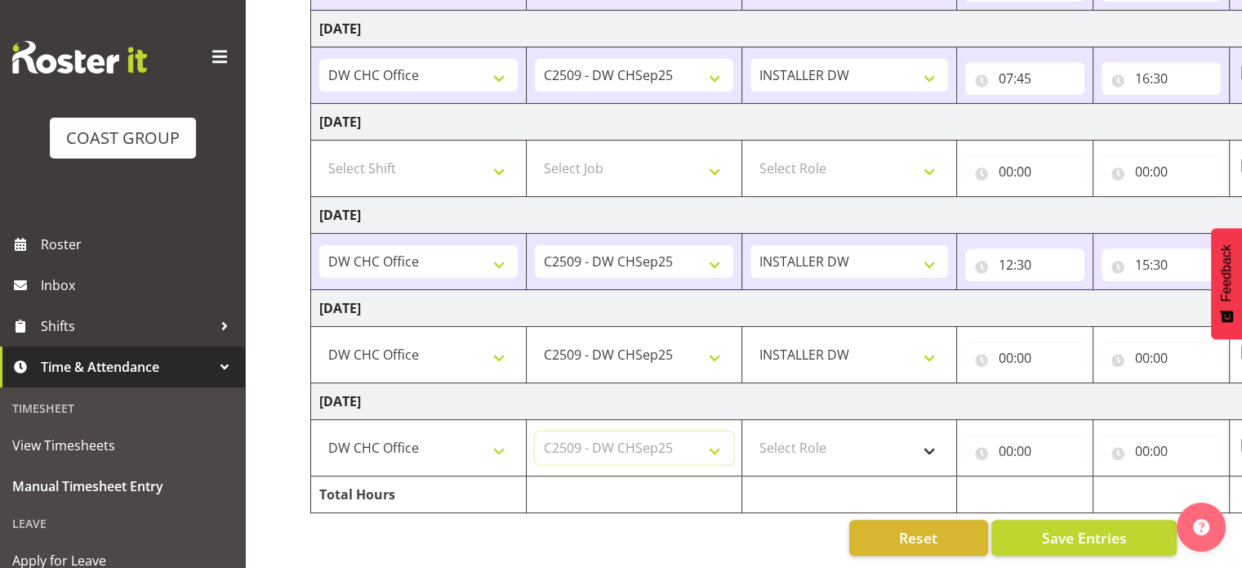
click at [535, 431] on select "Select Job 1 Carlton Events 1 [PERSON_NAME][GEOGRAPHIC_DATA] 1 [PERSON_NAME][GE…" at bounding box center [634, 447] width 198 height 33
click at [830, 434] on select "Select Role INSTALLER DW" at bounding box center [849, 447] width 198 height 33
select select "219"
click at [750, 431] on select "Select Role INSTALLER DW" at bounding box center [849, 447] width 198 height 33
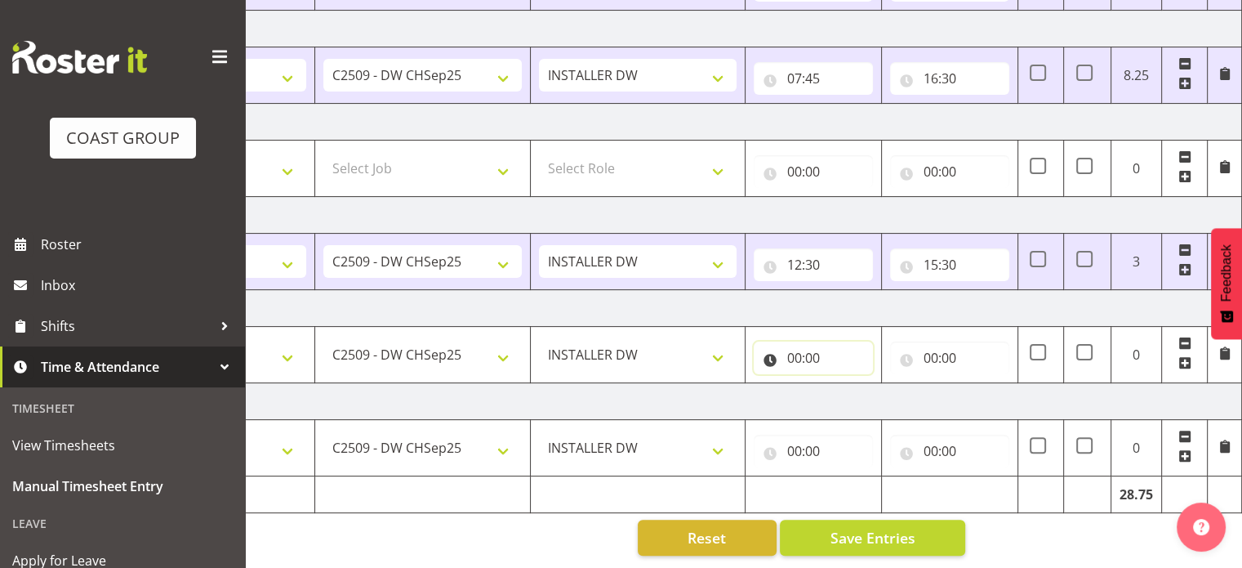
click at [826, 347] on input "00:00" at bounding box center [813, 357] width 119 height 33
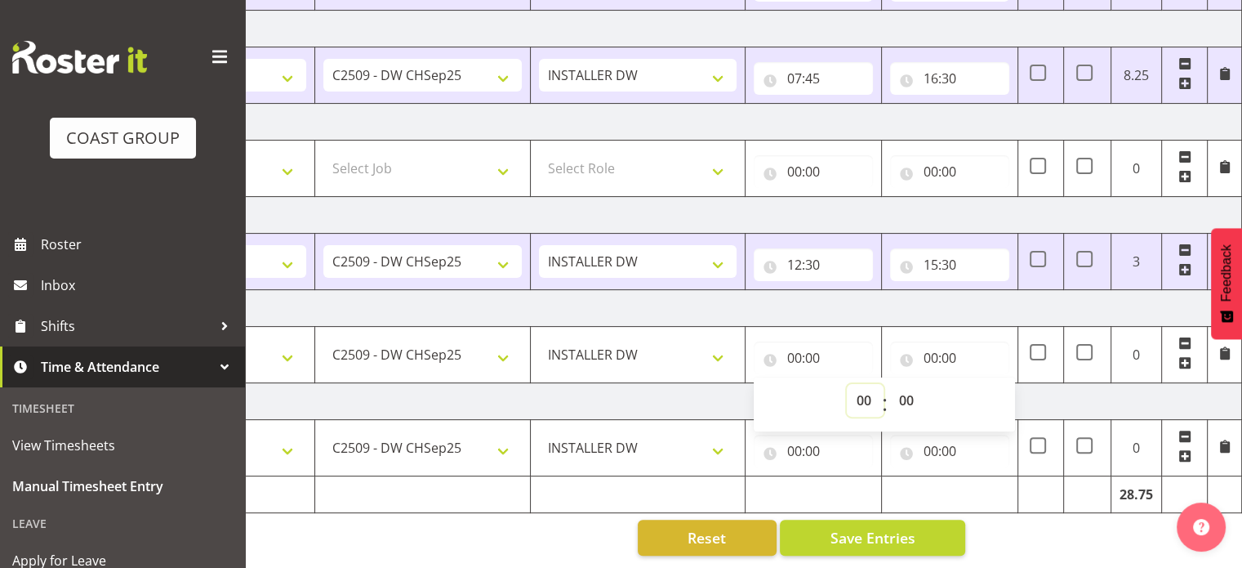
click at [859, 389] on select "00 01 02 03 04 05 06 07 08 09 10 11 12 13 14 15 16 17 18 19 20 21 22 23" at bounding box center [865, 400] width 37 height 33
select select "8"
click at [847, 384] on select "00 01 02 03 04 05 06 07 08 09 10 11 12 13 14 15 16 17 18 19 20 21 22 23" at bounding box center [865, 400] width 37 height 33
type input "08:00"
click at [951, 342] on input "00:00" at bounding box center [949, 357] width 119 height 33
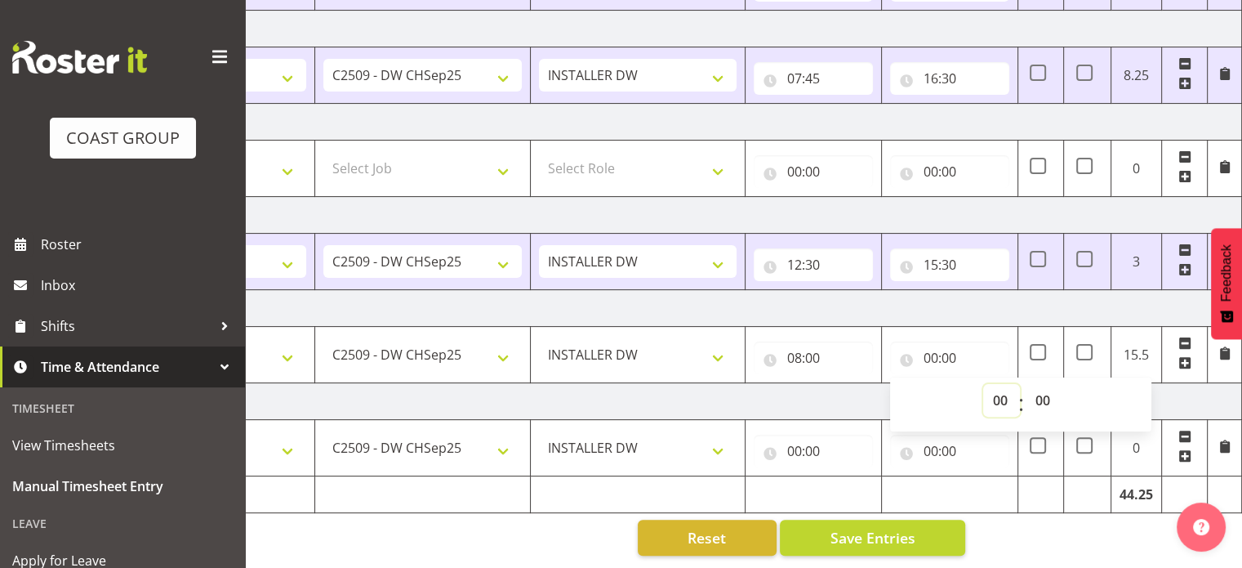
click at [996, 384] on select "00 01 02 03 04 05 06 07 08 09 10 11 12 13 14 15 16 17 18 19 20 21 22 23" at bounding box center [1001, 400] width 37 height 33
select select "17"
click at [983, 384] on select "00 01 02 03 04 05 06 07 08 09 10 11 12 13 14 15 16 17 18 19 20 21 22 23" at bounding box center [1001, 400] width 37 height 33
type input "17:00"
click at [1050, 388] on select "00 01 02 03 04 05 06 07 08 09 10 11 12 13 14 15 16 17 18 19 20 21 22 23 24 25 2…" at bounding box center [1044, 400] width 37 height 33
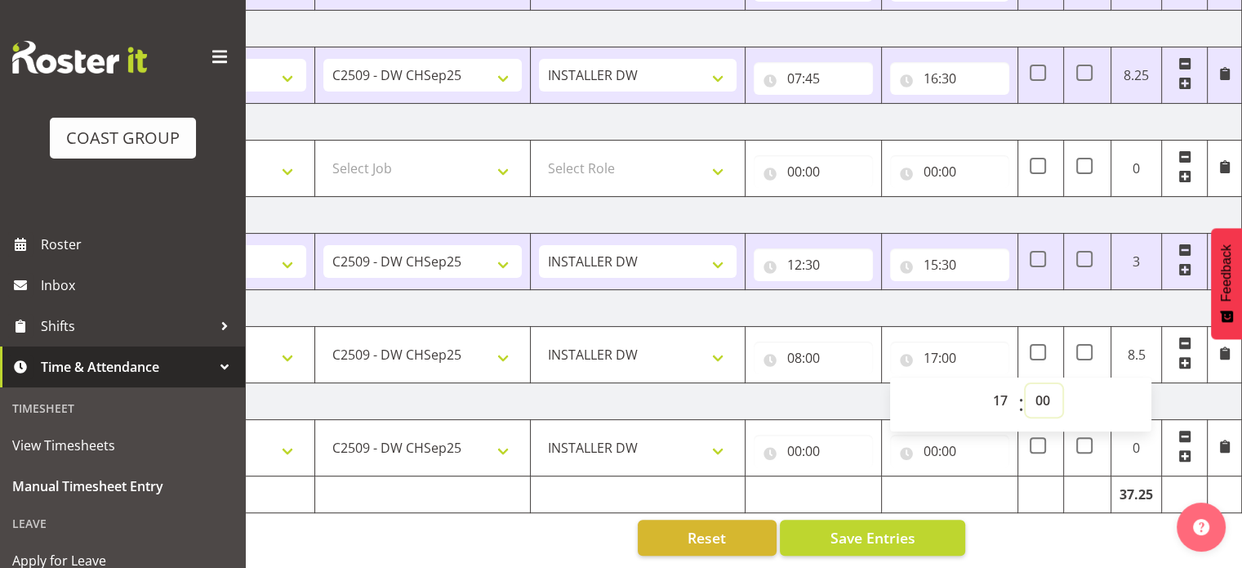
select select "30"
click at [1026, 384] on select "00 01 02 03 04 05 06 07 08 09 10 11 12 13 14 15 16 17 18 19 20 21 22 23 24 25 2…" at bounding box center [1044, 400] width 37 height 33
type input "17:30"
click at [843, 440] on input "00:00" at bounding box center [813, 450] width 119 height 33
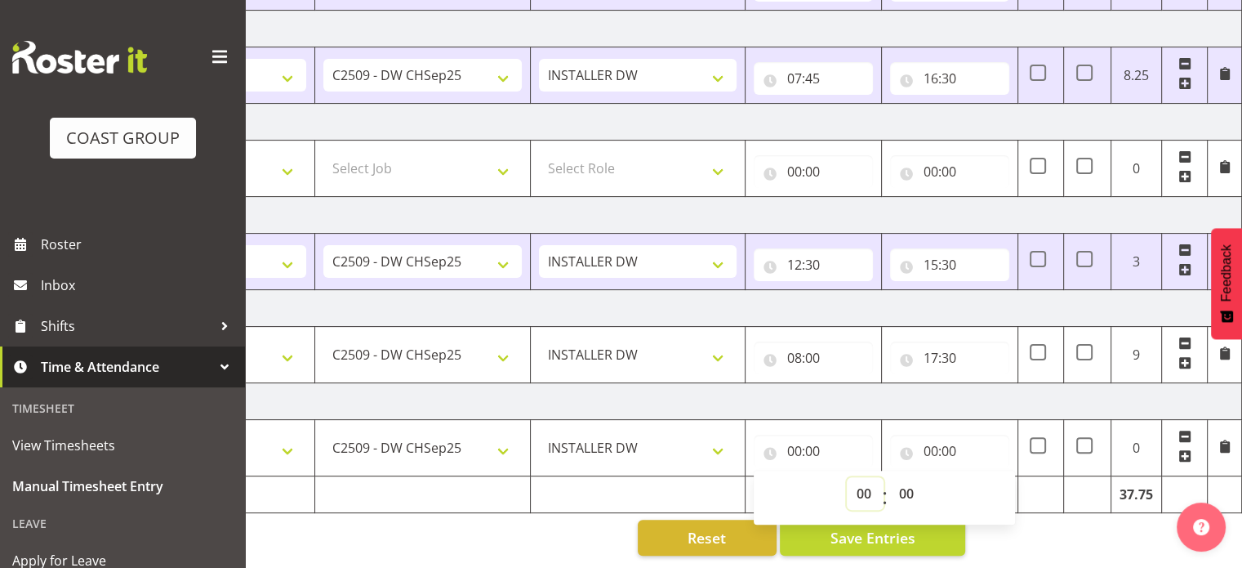
click at [859, 483] on select "00 01 02 03 04 05 06 07 08 09 10 11 12 13 14 15 16 17 18 19 20 21 22 23" at bounding box center [865, 493] width 37 height 33
select select "8"
click at [847, 477] on select "00 01 02 03 04 05 06 07 08 09 10 11 12 13 14 15 16 17 18 19 20 21 22 23" at bounding box center [865, 493] width 37 height 33
type input "08:00"
click at [944, 437] on input "00:00" at bounding box center [949, 450] width 119 height 33
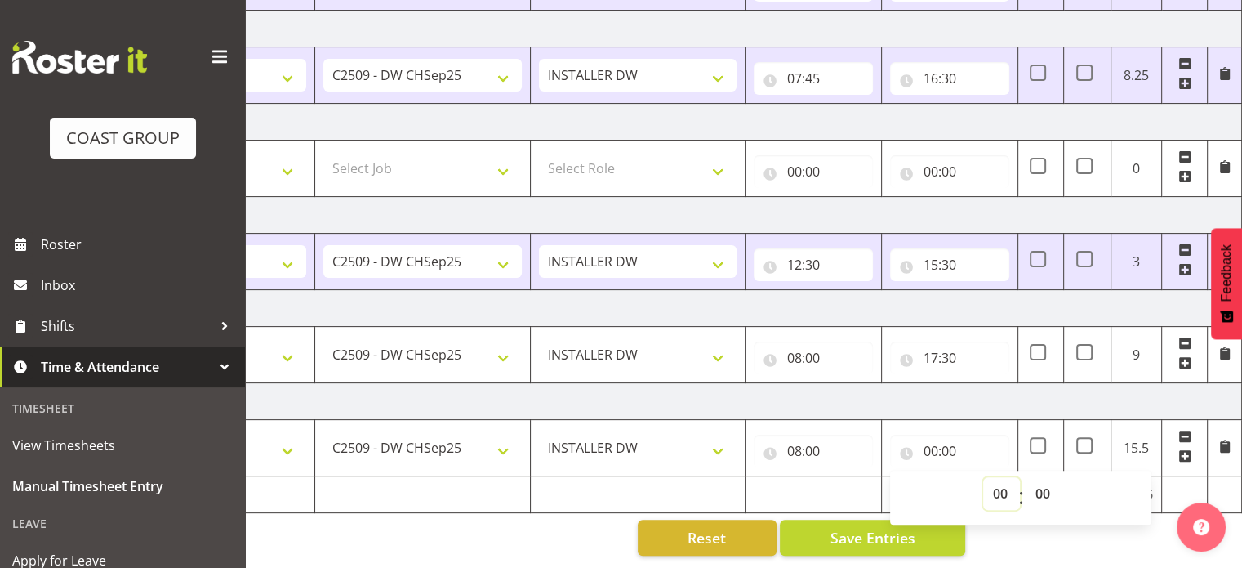
click at [996, 477] on select "00 01 02 03 04 05 06 07 08 09 10 11 12 13 14 15 16 17 18 19 20 21 22 23" at bounding box center [1001, 493] width 37 height 33
select select "17"
click at [983, 477] on select "00 01 02 03 04 05 06 07 08 09 10 11 12 13 14 15 16 17 18 19 20 21 22 23" at bounding box center [1001, 493] width 37 height 33
type input "17:00"
click at [1050, 482] on select "00 01 02 03 04 05 06 07 08 09 10 11 12 13 14 15 16 17 18 19 20 21 22 23 24 25 2…" at bounding box center [1044, 493] width 37 height 33
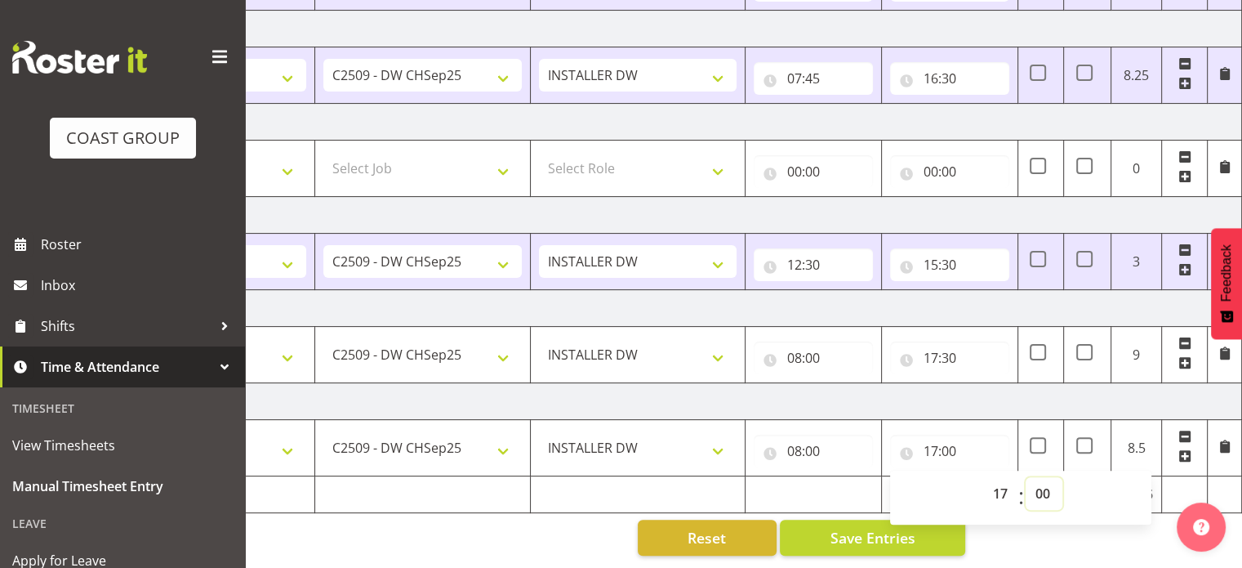
select select "30"
click at [1026, 477] on select "00 01 02 03 04 05 06 07 08 09 10 11 12 13 14 15 16 17 18 19 20 21 22 23 24 25 2…" at bounding box center [1044, 493] width 37 height 33
type input "17:30"
click at [1085, 401] on td "[DATE]" at bounding box center [671, 401] width 1142 height 37
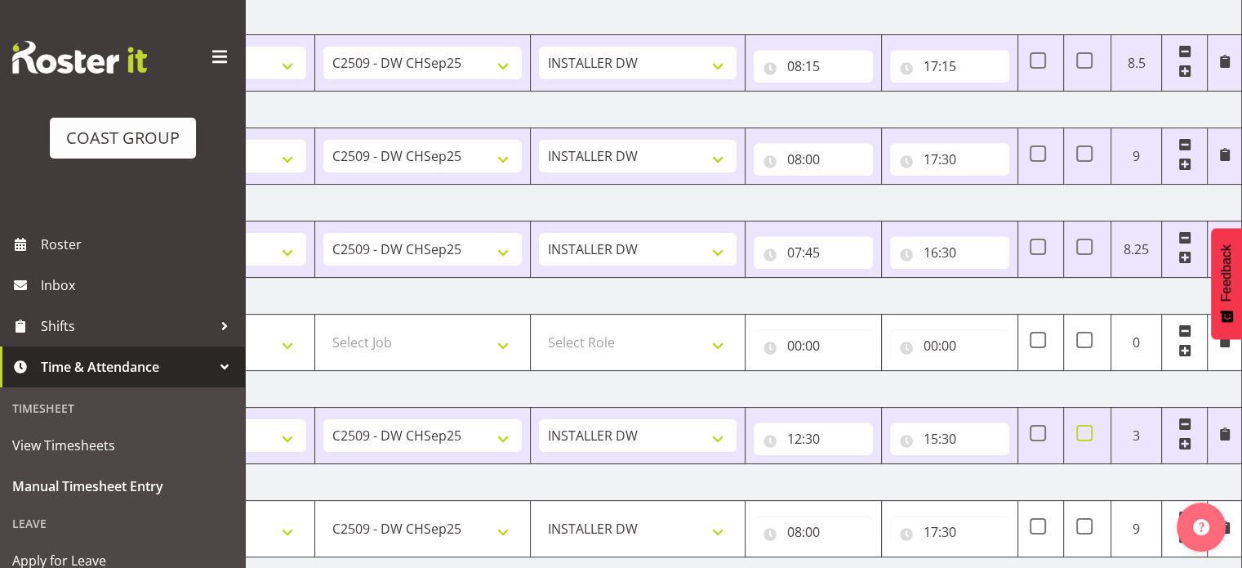
scroll to position [116, 0]
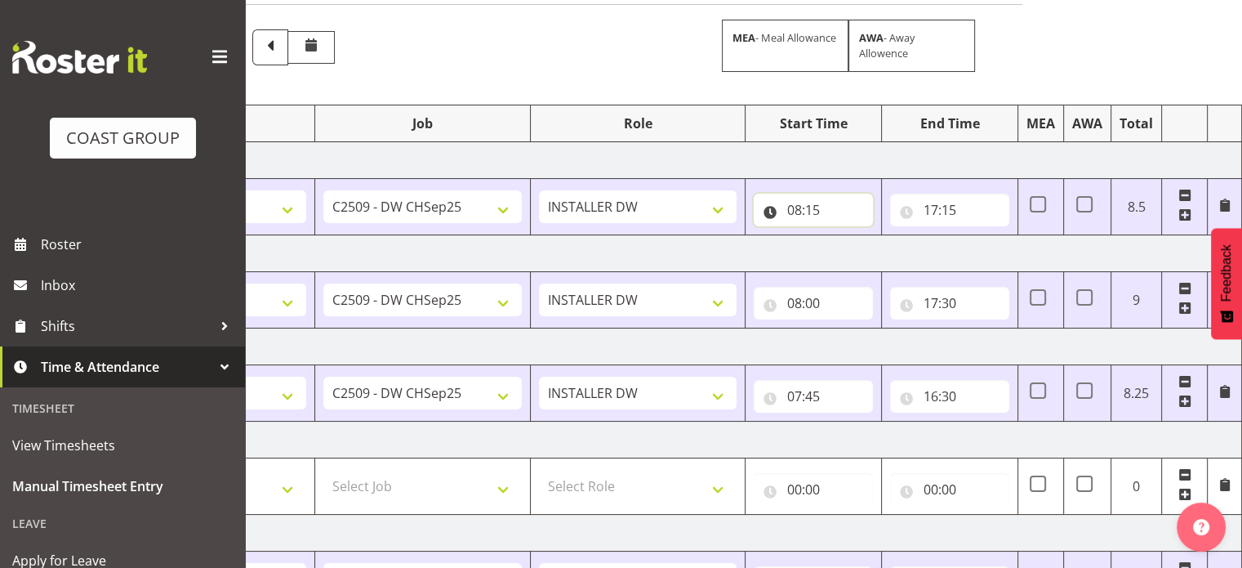
click at [820, 205] on input "08:15" at bounding box center [813, 210] width 119 height 33
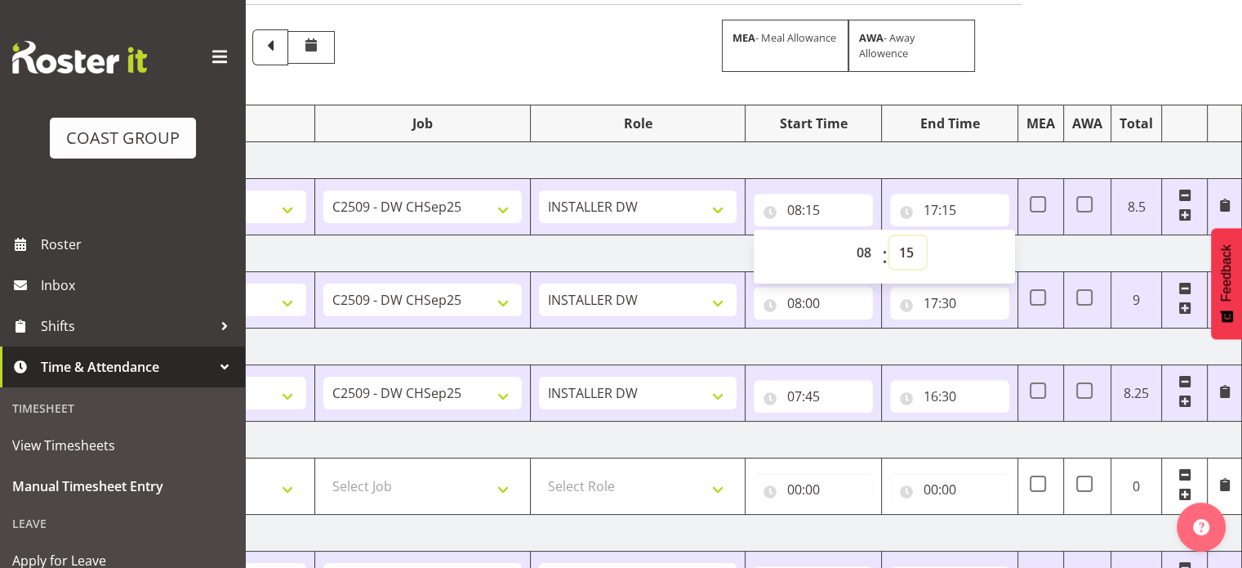
click at [908, 256] on select "00 01 02 03 04 05 06 07 08 09 10 11 12 13 14 15 16 17 18 19 20 21 22 23 24 25 2…" at bounding box center [907, 252] width 37 height 33
select select "0"
click at [889, 236] on select "00 01 02 03 04 05 06 07 08 09 10 11 12 13 14 15 16 17 18 19 20 21 22 23 24 25 2…" at bounding box center [907, 252] width 37 height 33
type input "08:00"
click at [885, 151] on td "[DATE]" at bounding box center [671, 160] width 1142 height 37
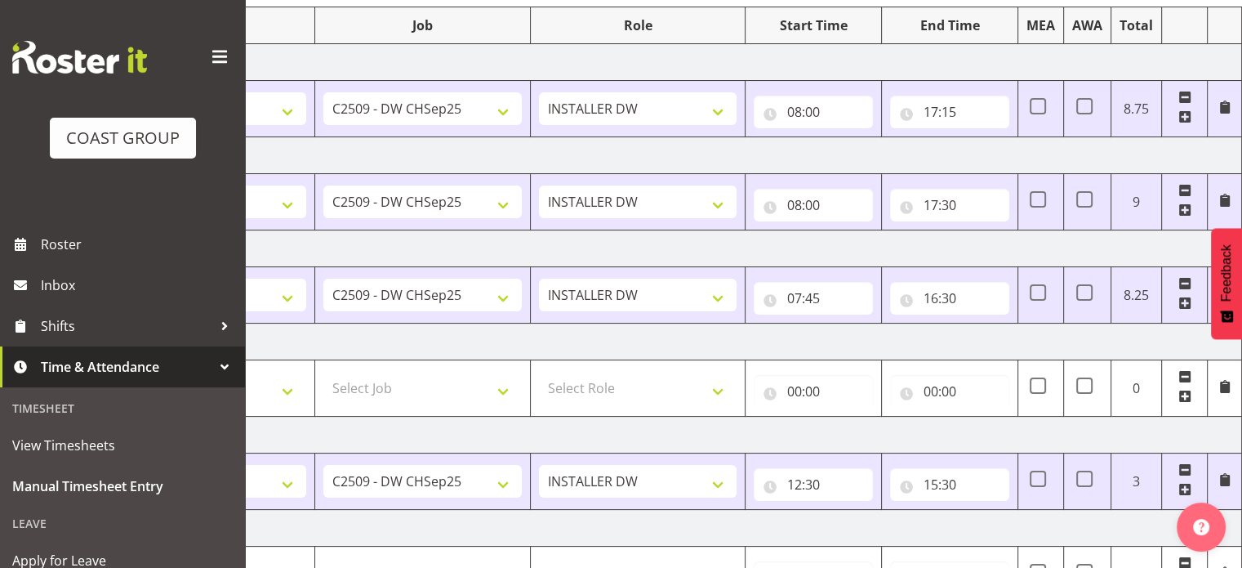
scroll to position [198, 0]
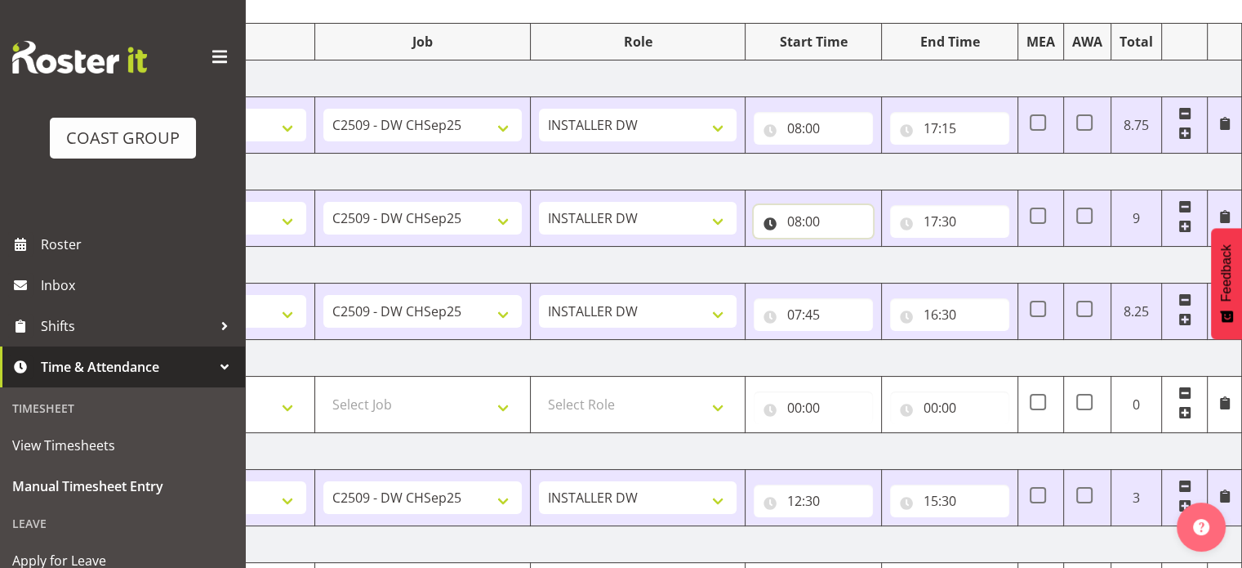
click at [801, 220] on input "08:00" at bounding box center [813, 221] width 119 height 33
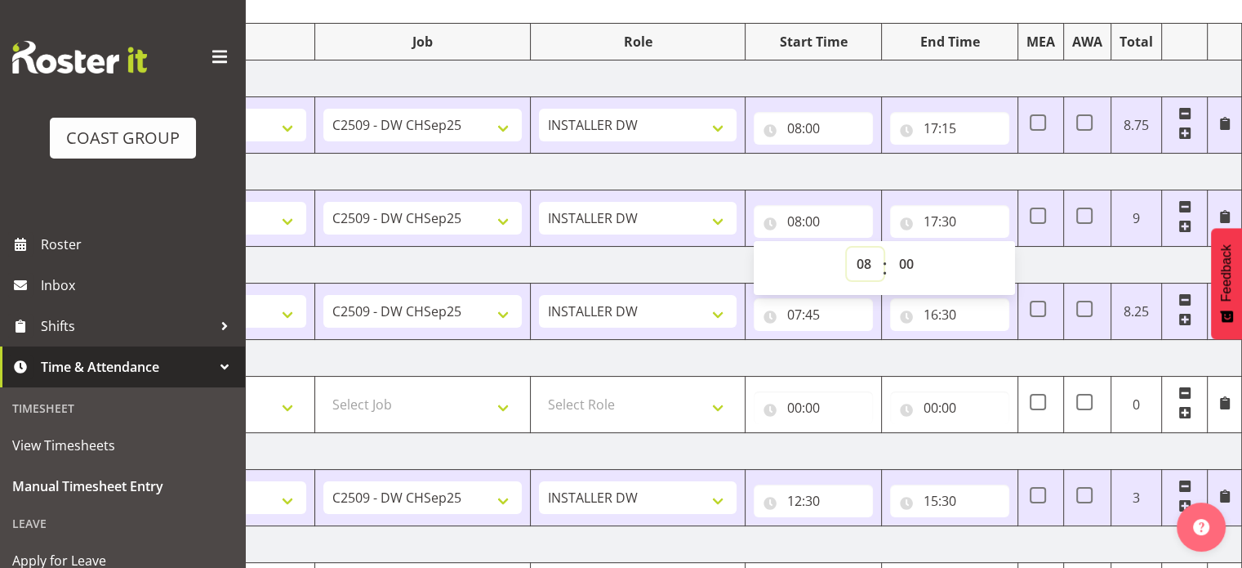
click at [862, 265] on select "00 01 02 03 04 05 06 07 08 09 10 11 12 13 14 15 16 17 18 19 20 21 22 23" at bounding box center [865, 263] width 37 height 33
select select "7"
click at [847, 247] on select "00 01 02 03 04 05 06 07 08 09 10 11 12 13 14 15 16 17 18 19 20 21 22 23" at bounding box center [865, 263] width 37 height 33
type input "07:00"
click at [921, 266] on select "00 01 02 03 04 05 06 07 08 09 10 11 12 13 14 15 16 17 18 19 20 21 22 23 24 25 2…" at bounding box center [907, 263] width 37 height 33
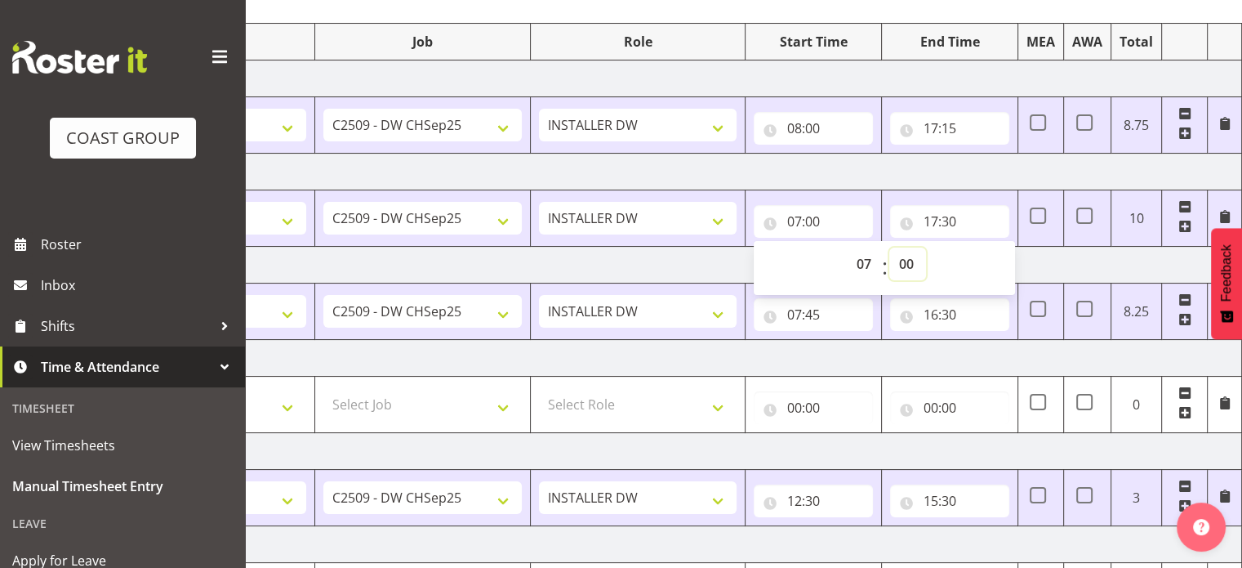
select select "45"
click at [889, 247] on select "00 01 02 03 04 05 06 07 08 09 10 11 12 13 14 15 16 17 18 19 20 21 22 23 24 25 2…" at bounding box center [907, 263] width 37 height 33
type input "07:45"
click at [910, 171] on td "[DATE]" at bounding box center [671, 172] width 1142 height 37
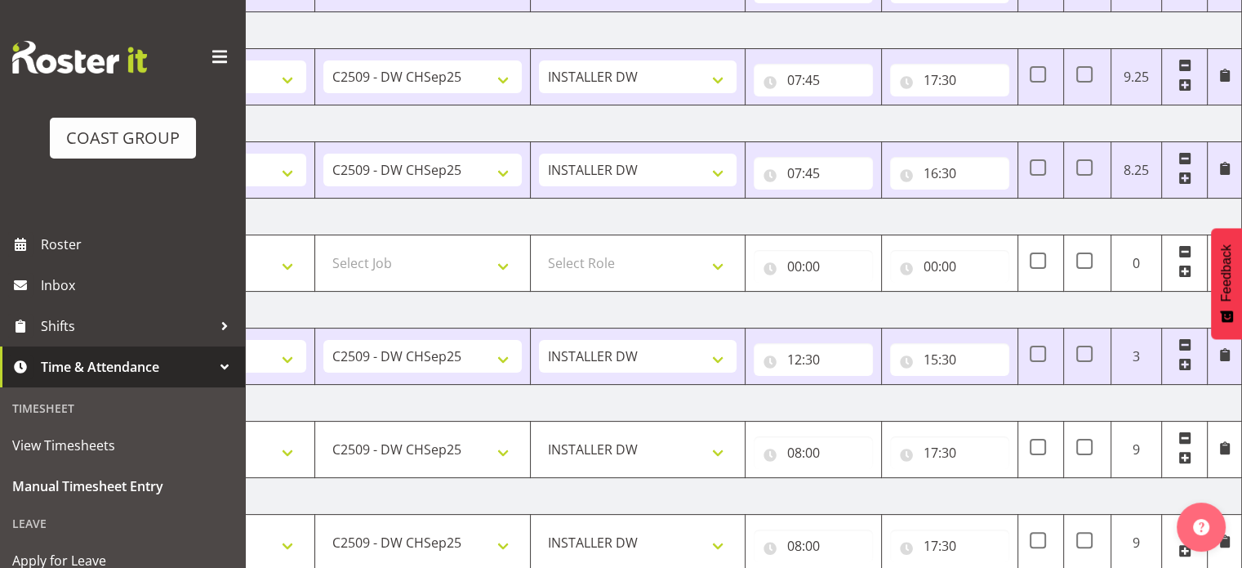
scroll to position [443, 0]
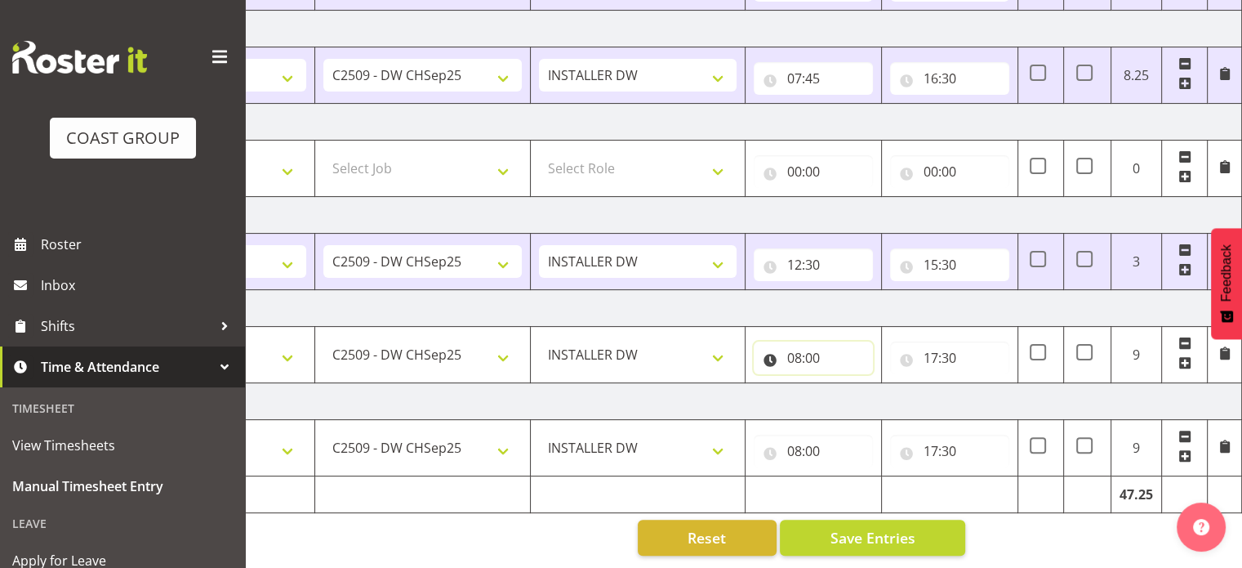
click at [823, 354] on input "08:00" at bounding box center [813, 357] width 119 height 33
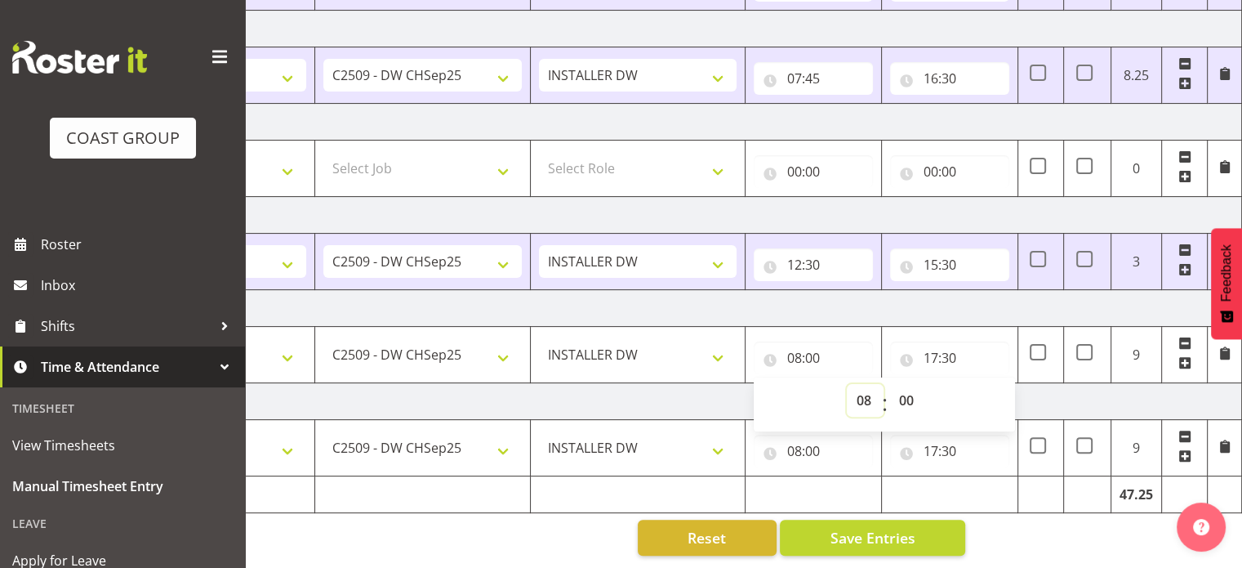
click at [861, 390] on select "00 01 02 03 04 05 06 07 08 09 10 11 12 13 14 15 16 17 18 19 20 21 22 23" at bounding box center [865, 400] width 37 height 33
select select "7"
click at [847, 384] on select "00 01 02 03 04 05 06 07 08 09 10 11 12 13 14 15 16 17 18 19 20 21 22 23" at bounding box center [865, 400] width 37 height 33
type input "07:00"
click at [911, 385] on select "00 01 02 03 04 05 06 07 08 09 10 11 12 13 14 15 16 17 18 19 20 21 22 23 24 25 2…" at bounding box center [907, 400] width 37 height 33
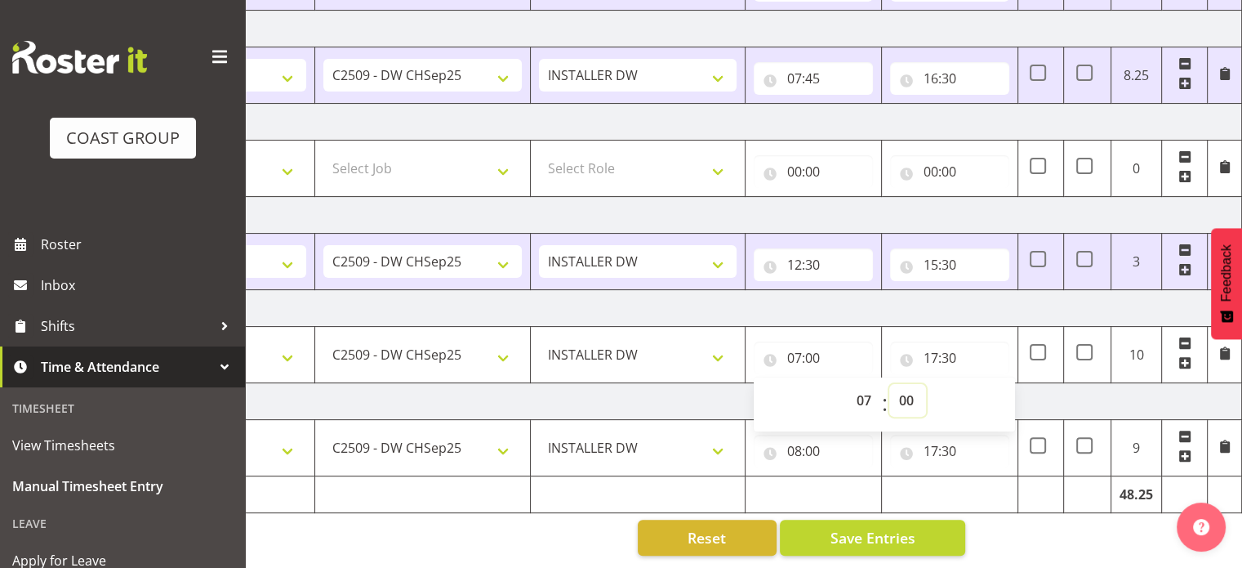
select select "45"
click at [889, 384] on select "00 01 02 03 04 05 06 07 08 09 10 11 12 13 14 15 16 17 18 19 20 21 22 23 24 25 2…" at bounding box center [907, 400] width 37 height 33
type input "07:45"
click at [838, 438] on input "08:00" at bounding box center [813, 450] width 119 height 33
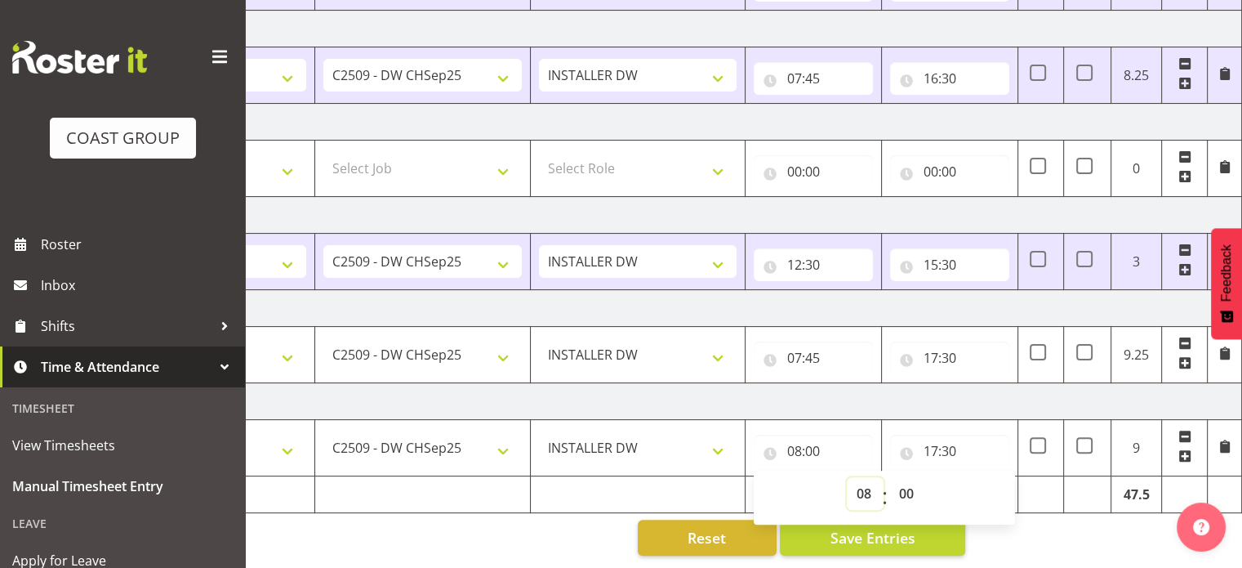
click at [868, 480] on select "00 01 02 03 04 05 06 07 08 09 10 11 12 13 14 15 16 17 18 19 20 21 22 23" at bounding box center [865, 493] width 37 height 33
select select "7"
click at [847, 477] on select "00 01 02 03 04 05 06 07 08 09 10 11 12 13 14 15 16 17 18 19 20 21 22 23" at bounding box center [865, 493] width 37 height 33
type input "07:00"
click at [906, 483] on select "00 01 02 03 04 05 06 07 08 09 10 11 12 13 14 15 16 17 18 19 20 21 22 23 24 25 2…" at bounding box center [907, 493] width 37 height 33
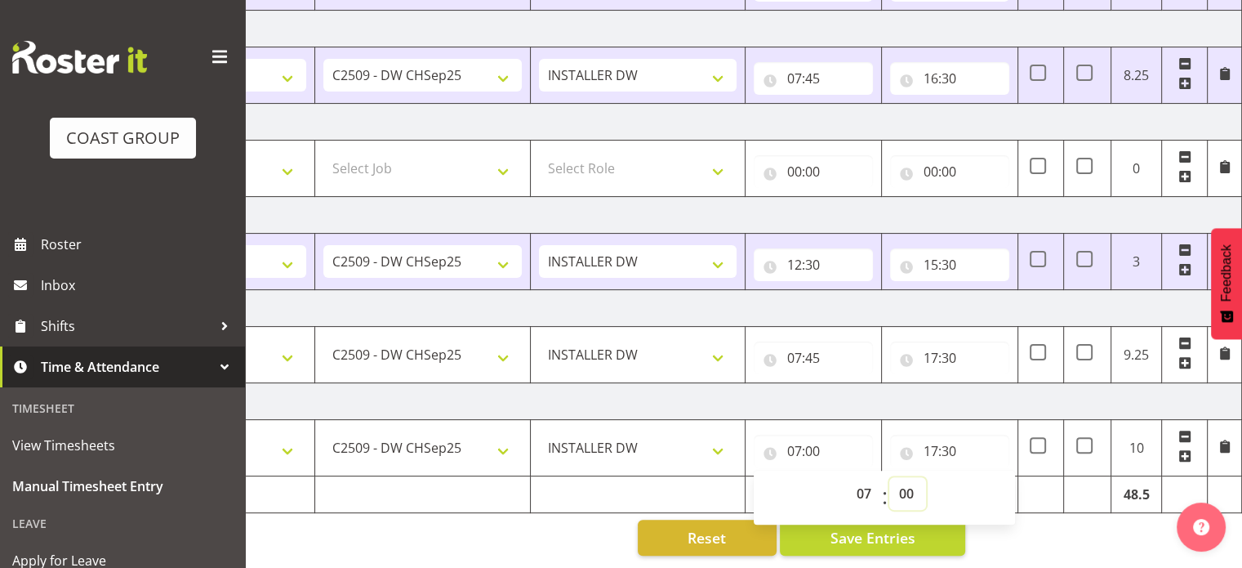
select select "45"
click at [889, 477] on select "00 01 02 03 04 05 06 07 08 09 10 11 12 13 14 15 16 17 18 19 20 21 22 23 24 25 2…" at bounding box center [907, 493] width 37 height 33
type input "07:45"
click at [953, 390] on td "[DATE]" at bounding box center [671, 401] width 1142 height 37
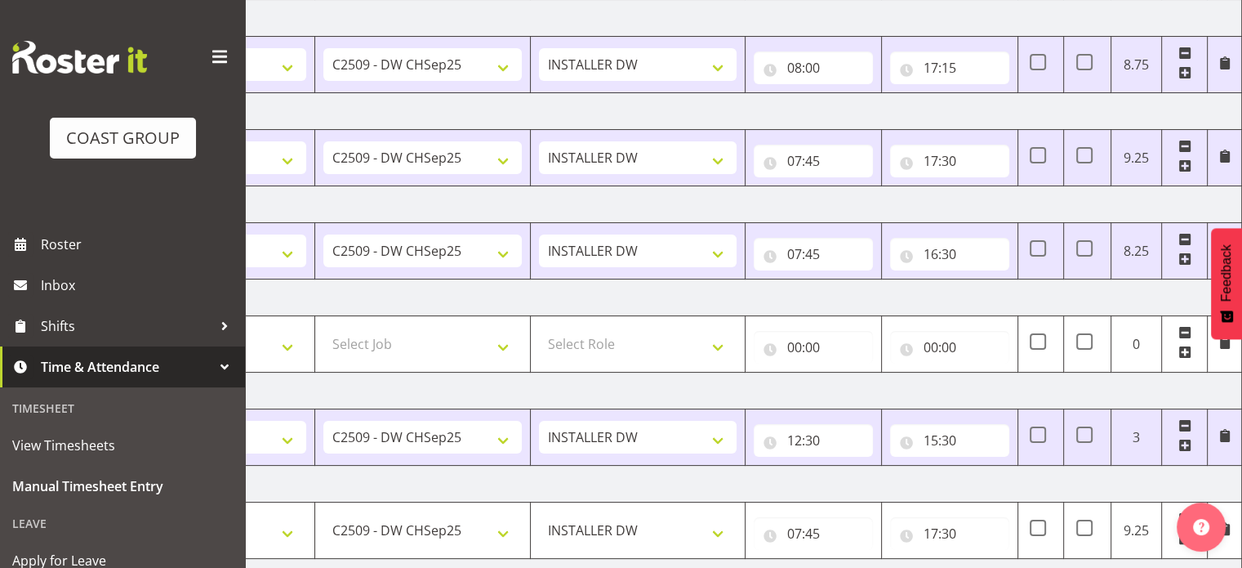
scroll to position [0, 0]
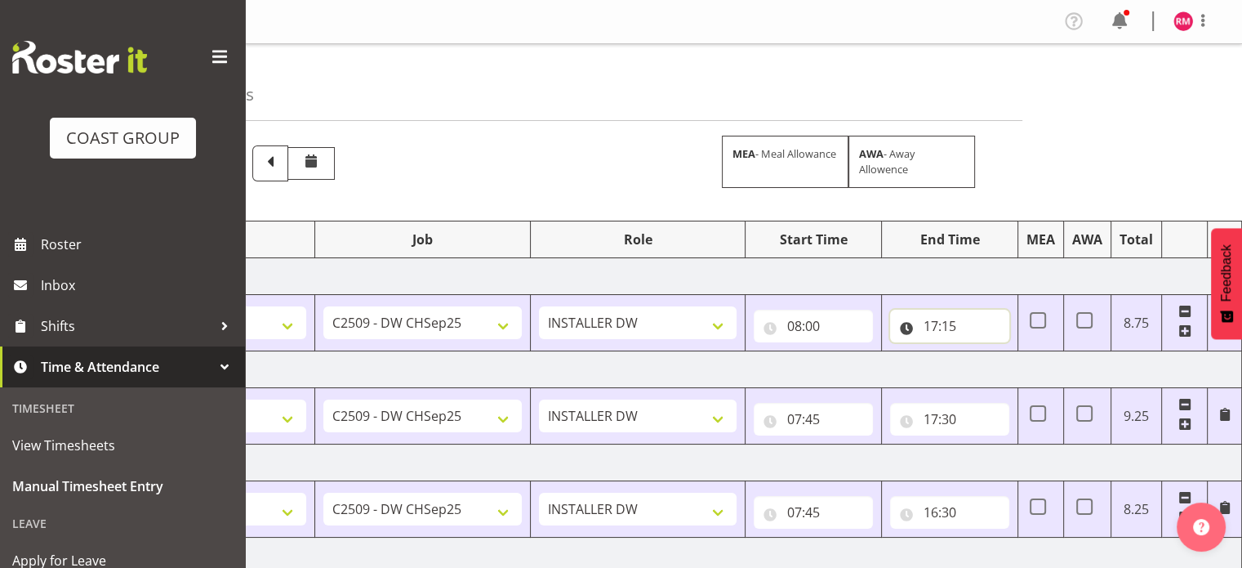
click at [939, 319] on input "17:15" at bounding box center [949, 325] width 119 height 33
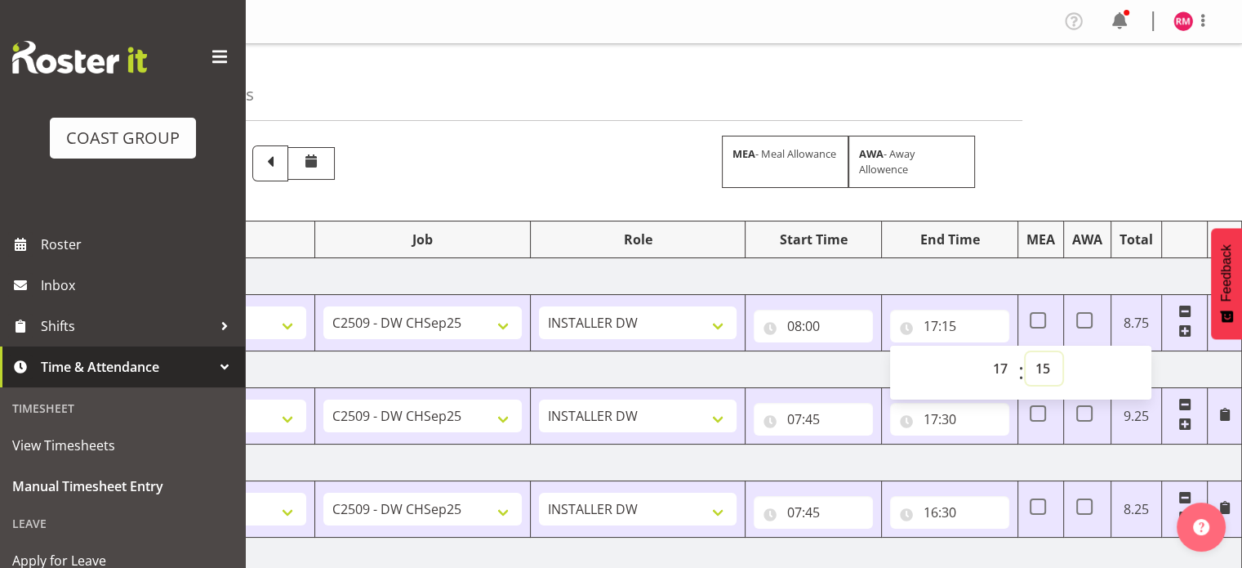
click at [1035, 362] on select "00 01 02 03 04 05 06 07 08 09 10 11 12 13 14 15 16 17 18 19 20 21 22 23 24 25 2…" at bounding box center [1044, 368] width 37 height 33
select select "30"
click at [1026, 352] on select "00 01 02 03 04 05 06 07 08 09 10 11 12 13 14 15 16 17 18 19 20 21 22 23 24 25 2…" at bounding box center [1044, 368] width 37 height 33
type input "17:30"
click at [1054, 146] on div "Manual Timesheets [DATE] - [DATE] MEA - Meal Allowance AWA - Away Allowence Shi…" at bounding box center [743, 522] width 997 height 957
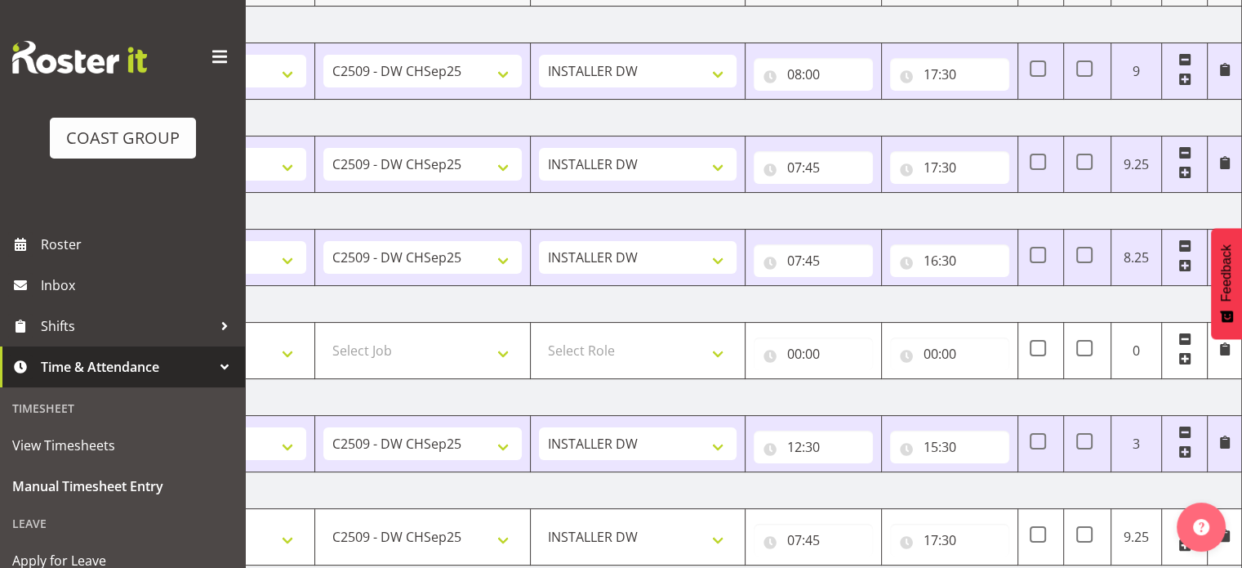
scroll to position [443, 0]
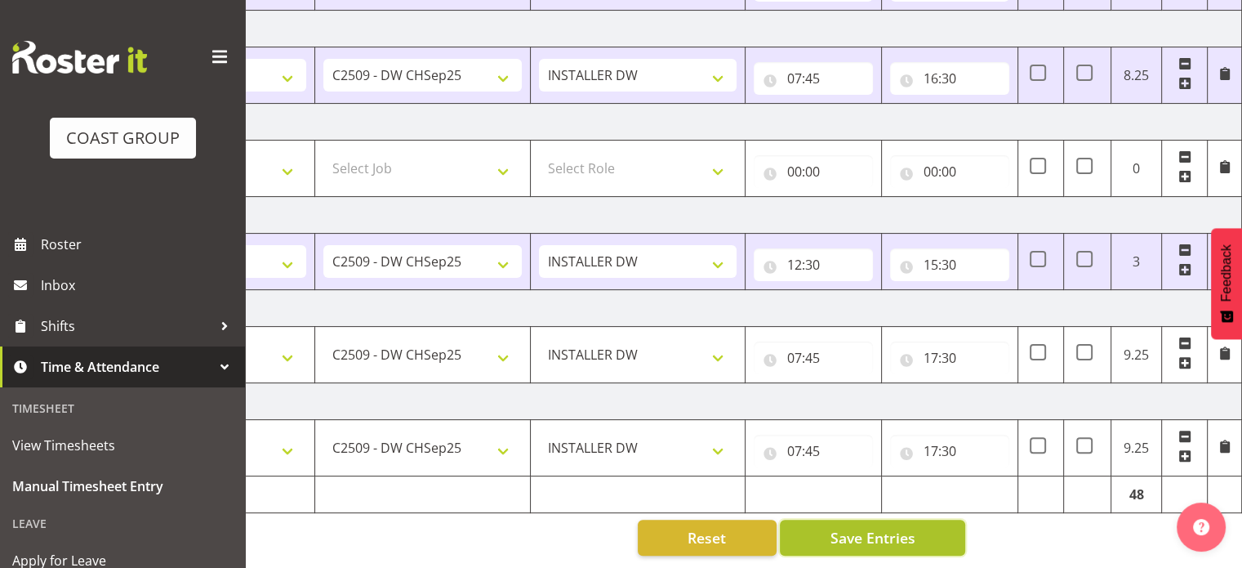
click at [892, 528] on span "Save Entries" at bounding box center [872, 537] width 85 height 21
click at [946, 519] on button "Save Entries" at bounding box center [872, 537] width 185 height 36
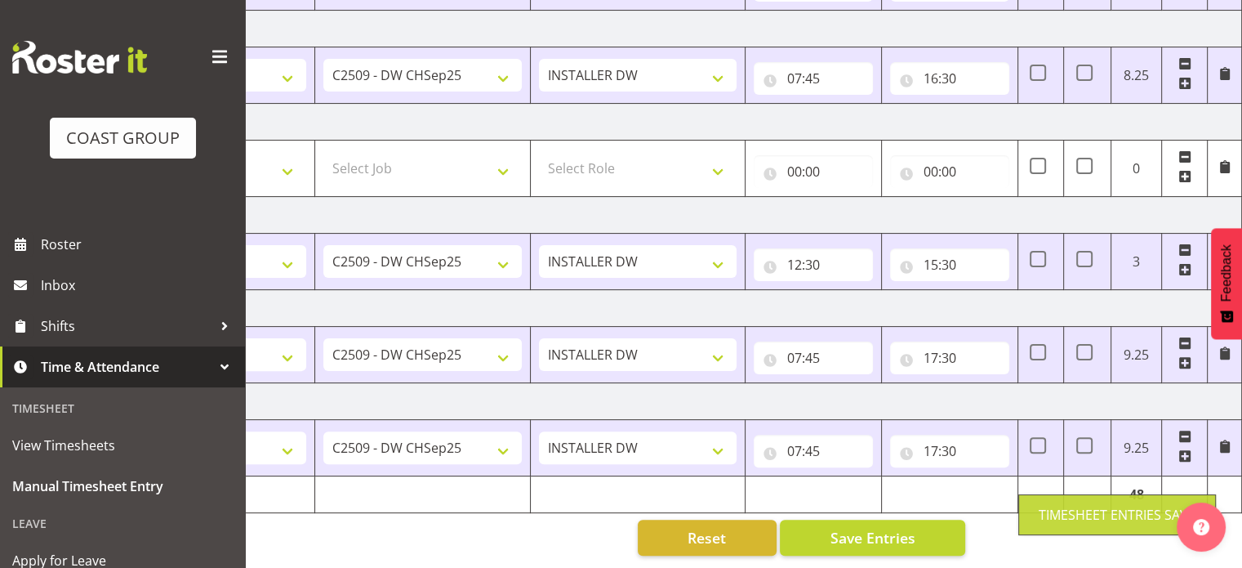
scroll to position [0, 199]
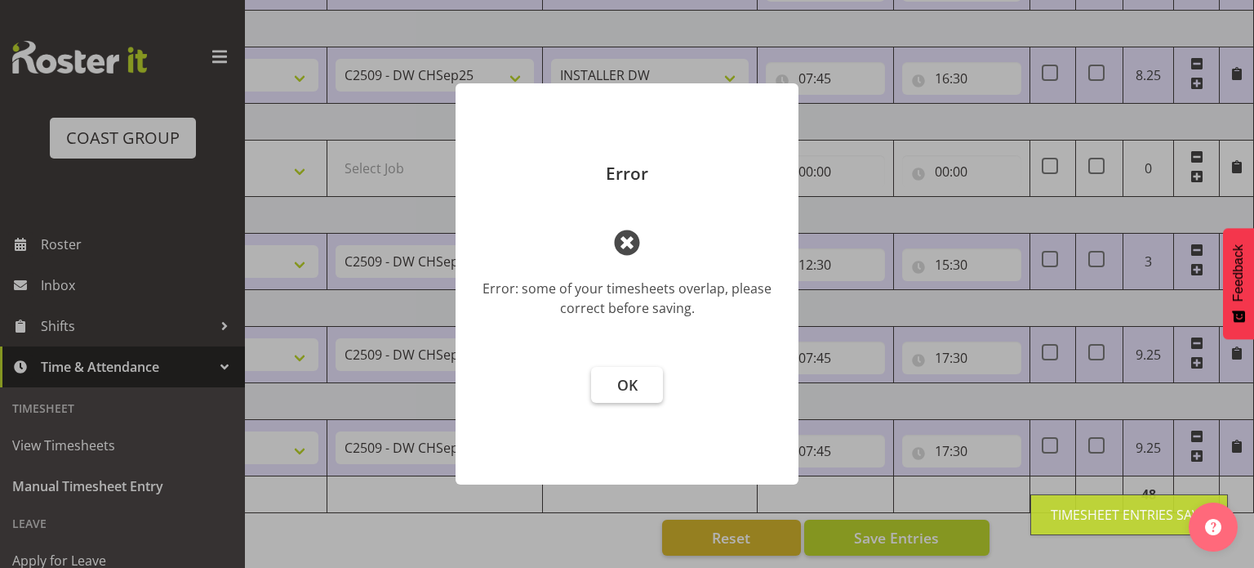
click at [597, 377] on button "OK" at bounding box center [627, 385] width 72 height 36
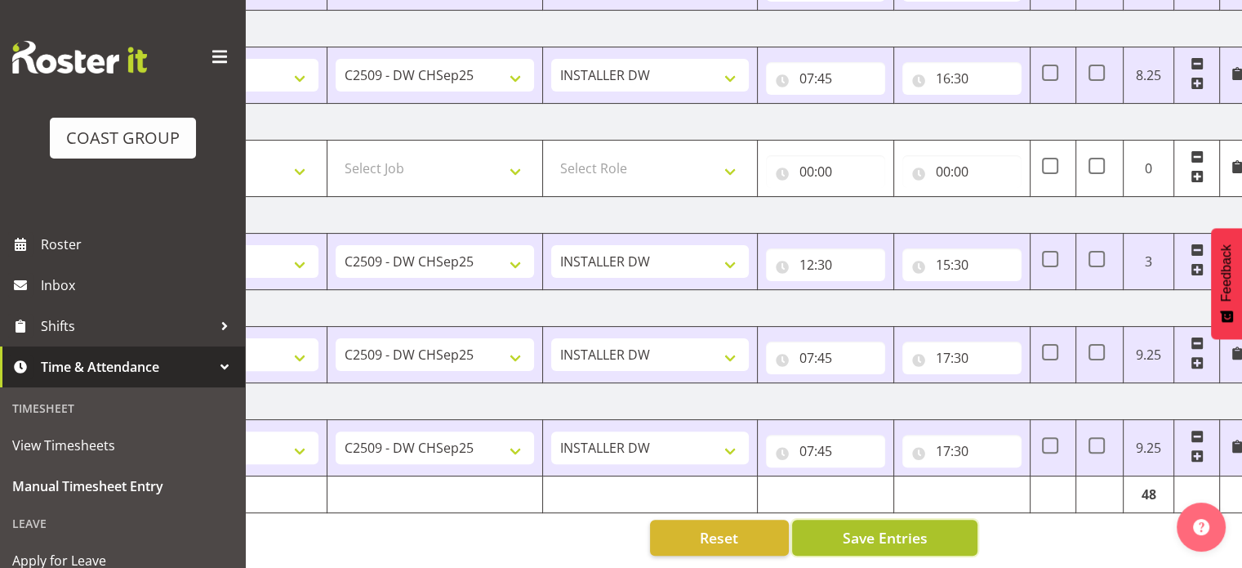
click at [933, 519] on button "Save Entries" at bounding box center [884, 537] width 185 height 36
click at [886, 527] on span "Save Entries" at bounding box center [884, 537] width 85 height 21
click at [856, 527] on span "Save Entries" at bounding box center [884, 537] width 85 height 21
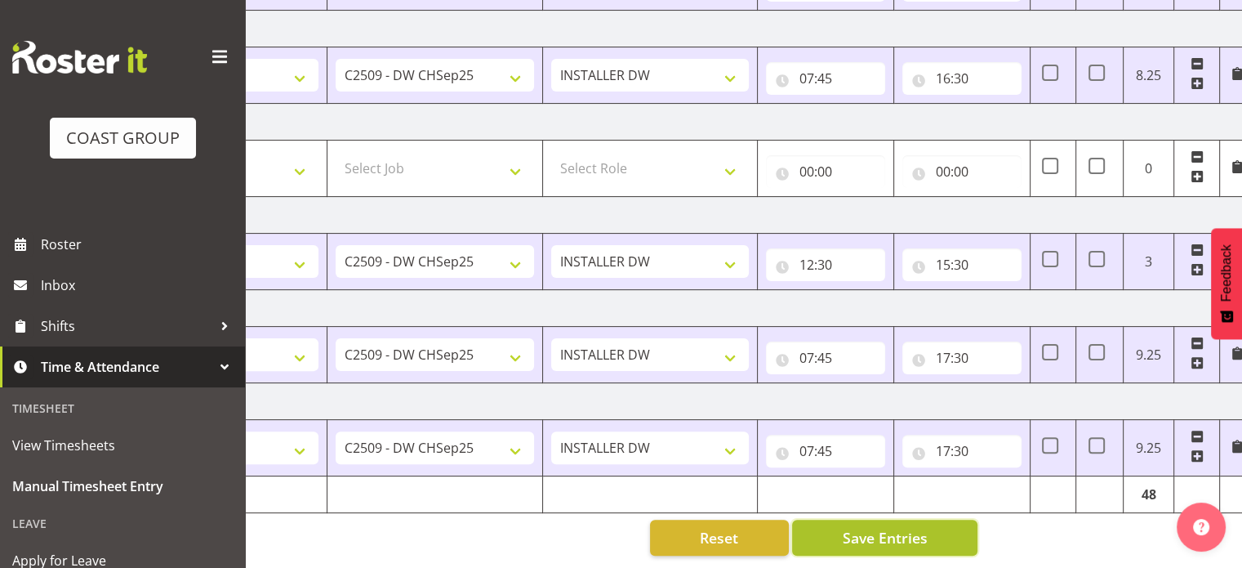
click at [909, 527] on span "Save Entries" at bounding box center [884, 537] width 85 height 21
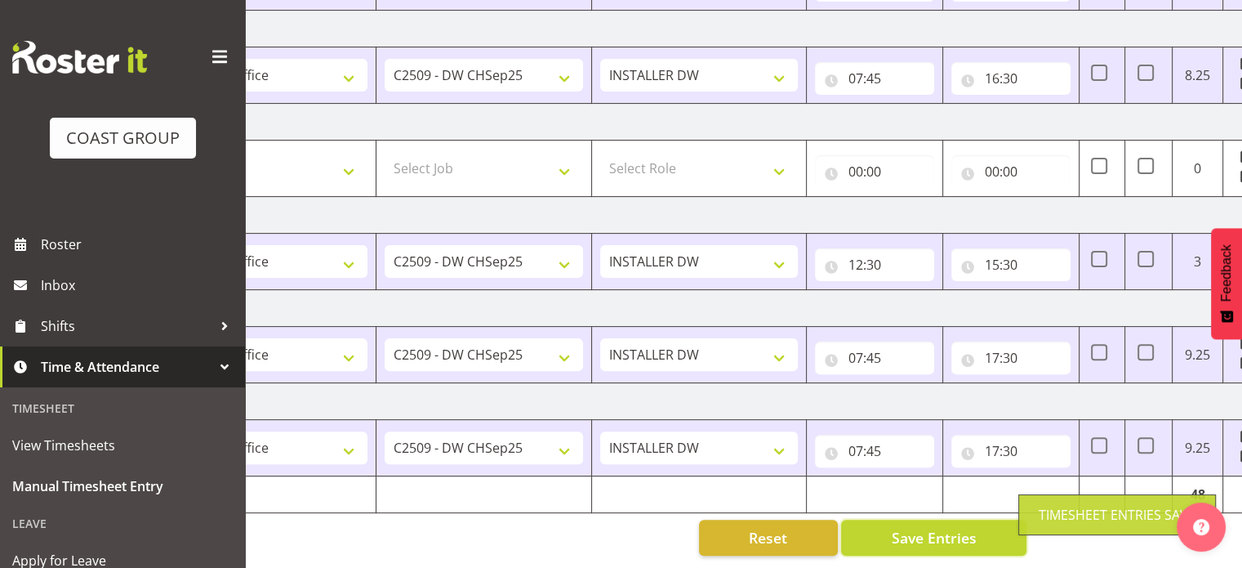
scroll to position [0, 211]
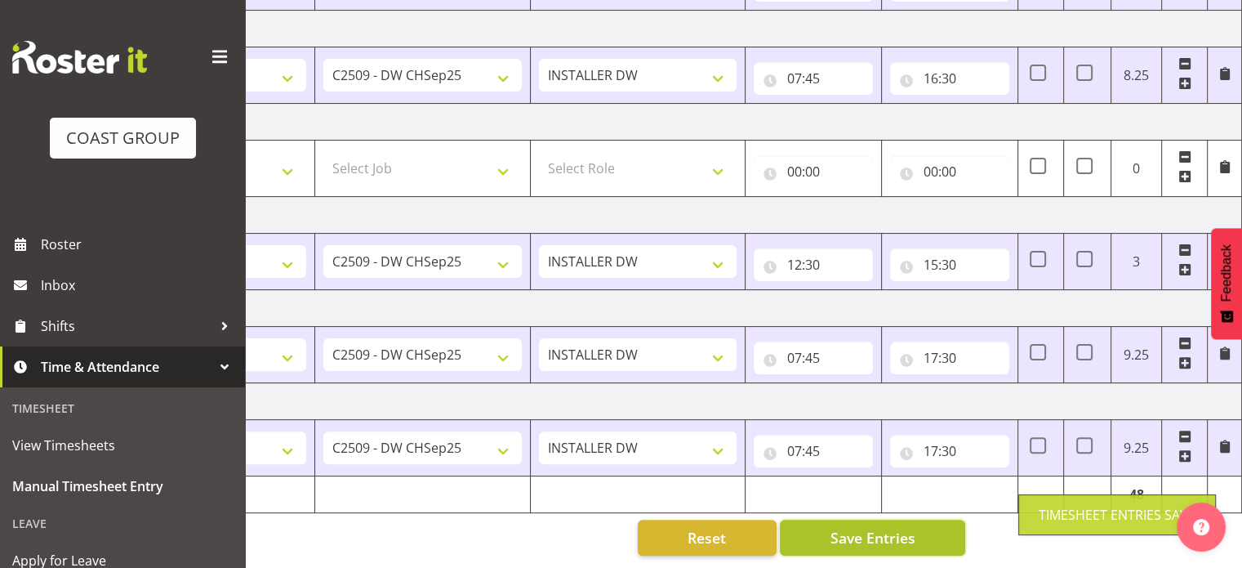
click at [960, 527] on button "Save Entries" at bounding box center [872, 537] width 185 height 36
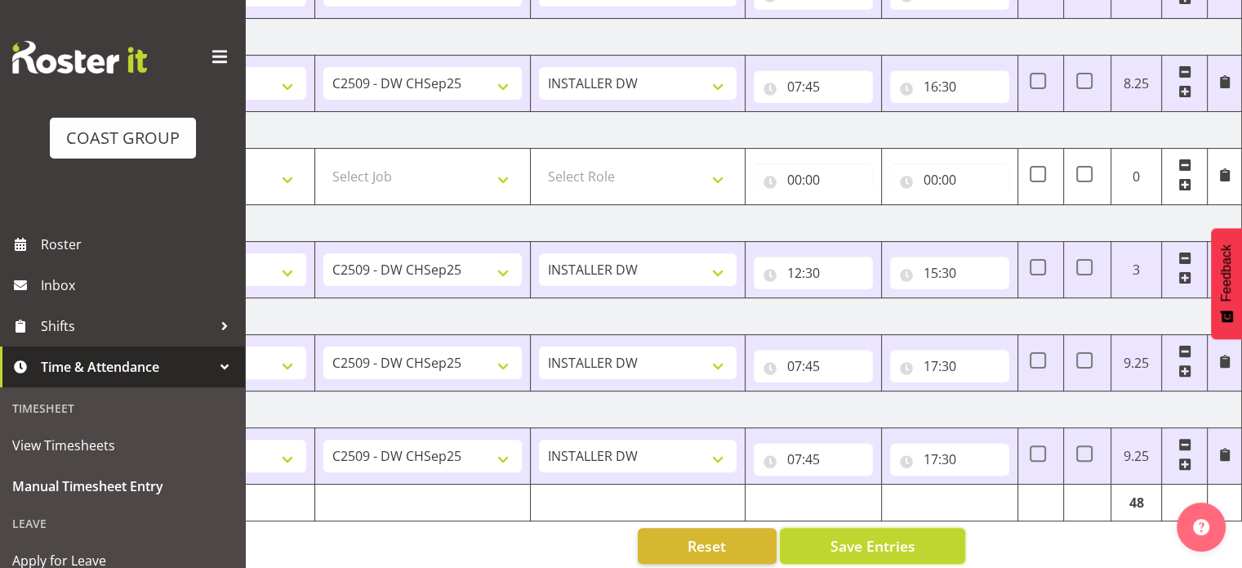
scroll to position [443, 0]
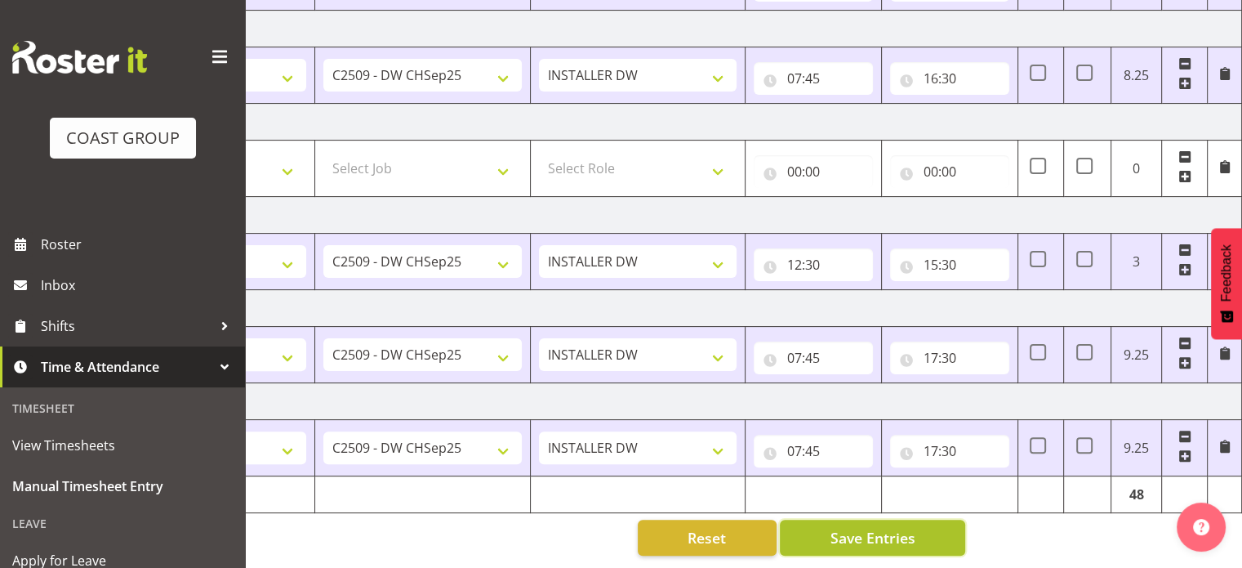
click at [950, 519] on button "Save Entries" at bounding box center [872, 537] width 185 height 36
click at [856, 527] on span "Save Entries" at bounding box center [872, 537] width 85 height 21
